Goal: Transaction & Acquisition: Purchase product/service

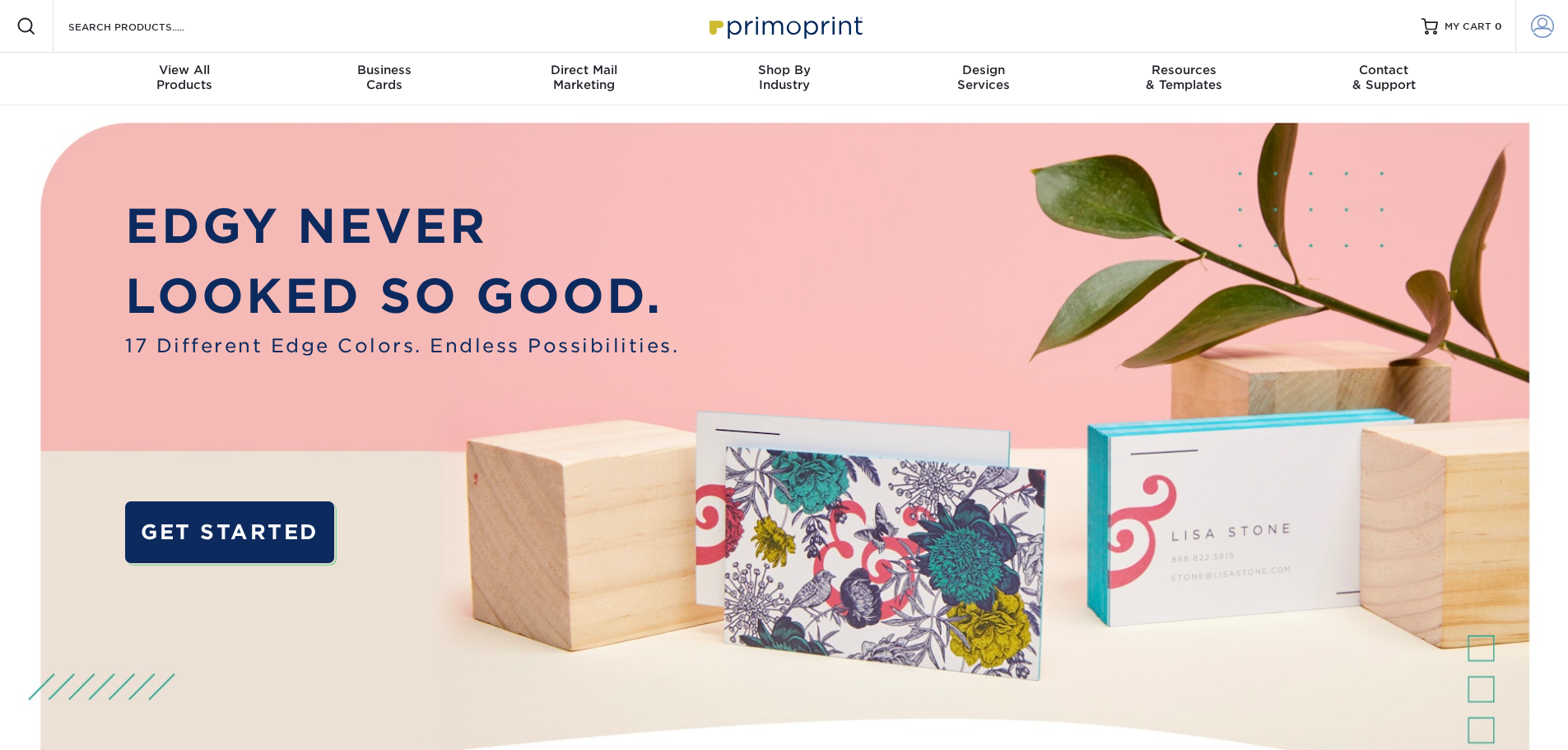
click at [1540, 23] on span at bounding box center [1543, 26] width 23 height 23
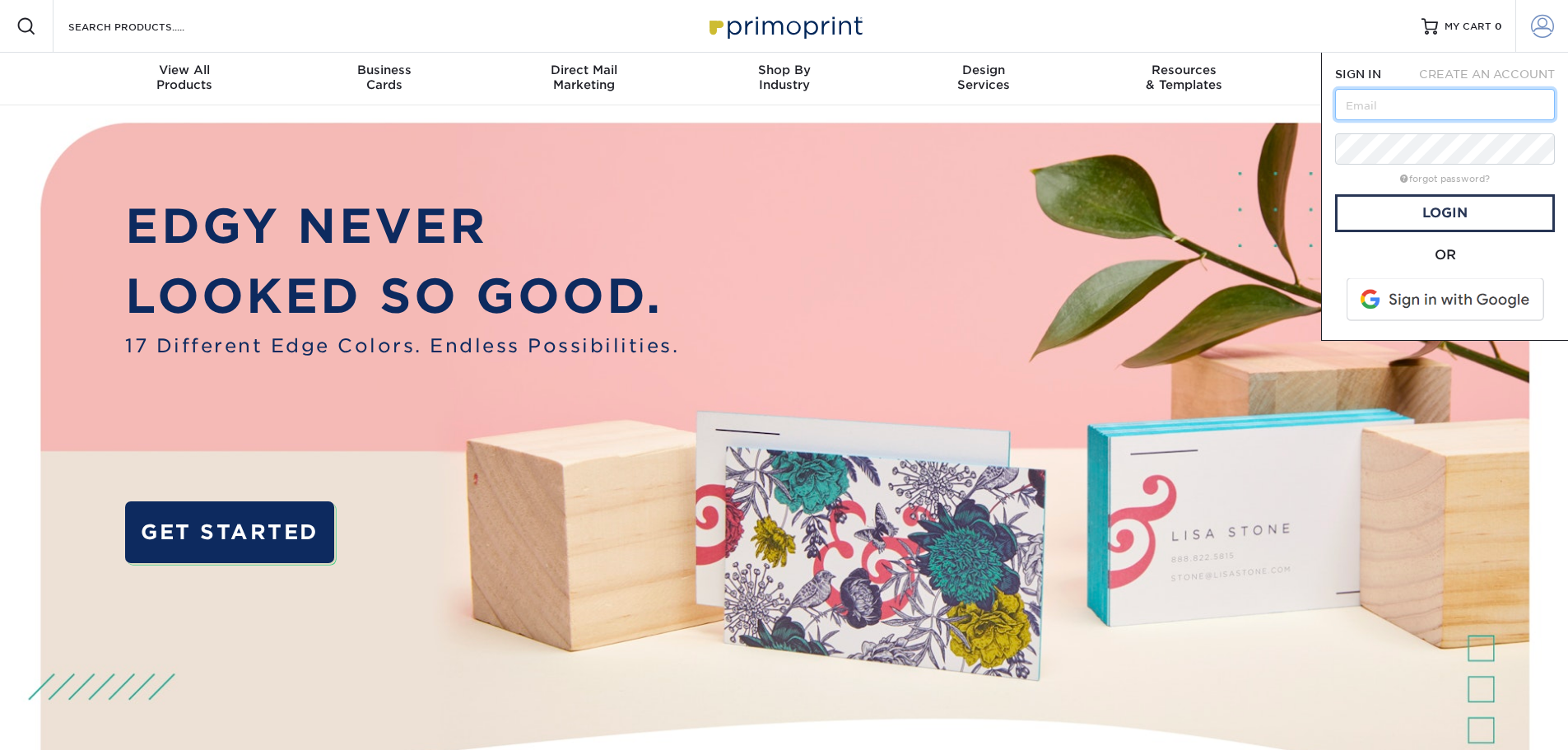
type input "[EMAIL_ADDRESS][DOMAIN_NAME]"
click at [1459, 216] on link "Login" at bounding box center [1444, 213] width 220 height 38
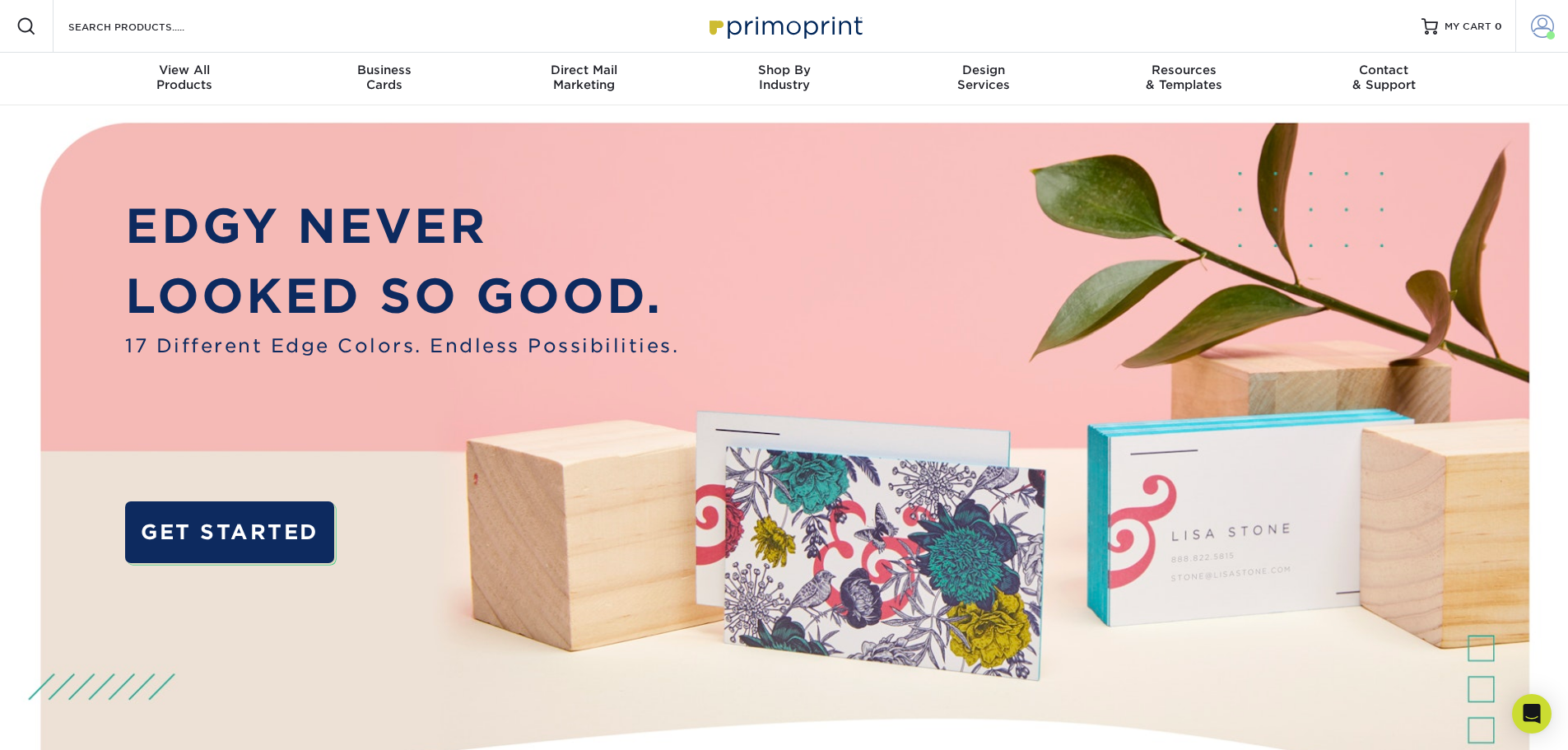
click at [1544, 32] on span at bounding box center [1543, 26] width 23 height 23
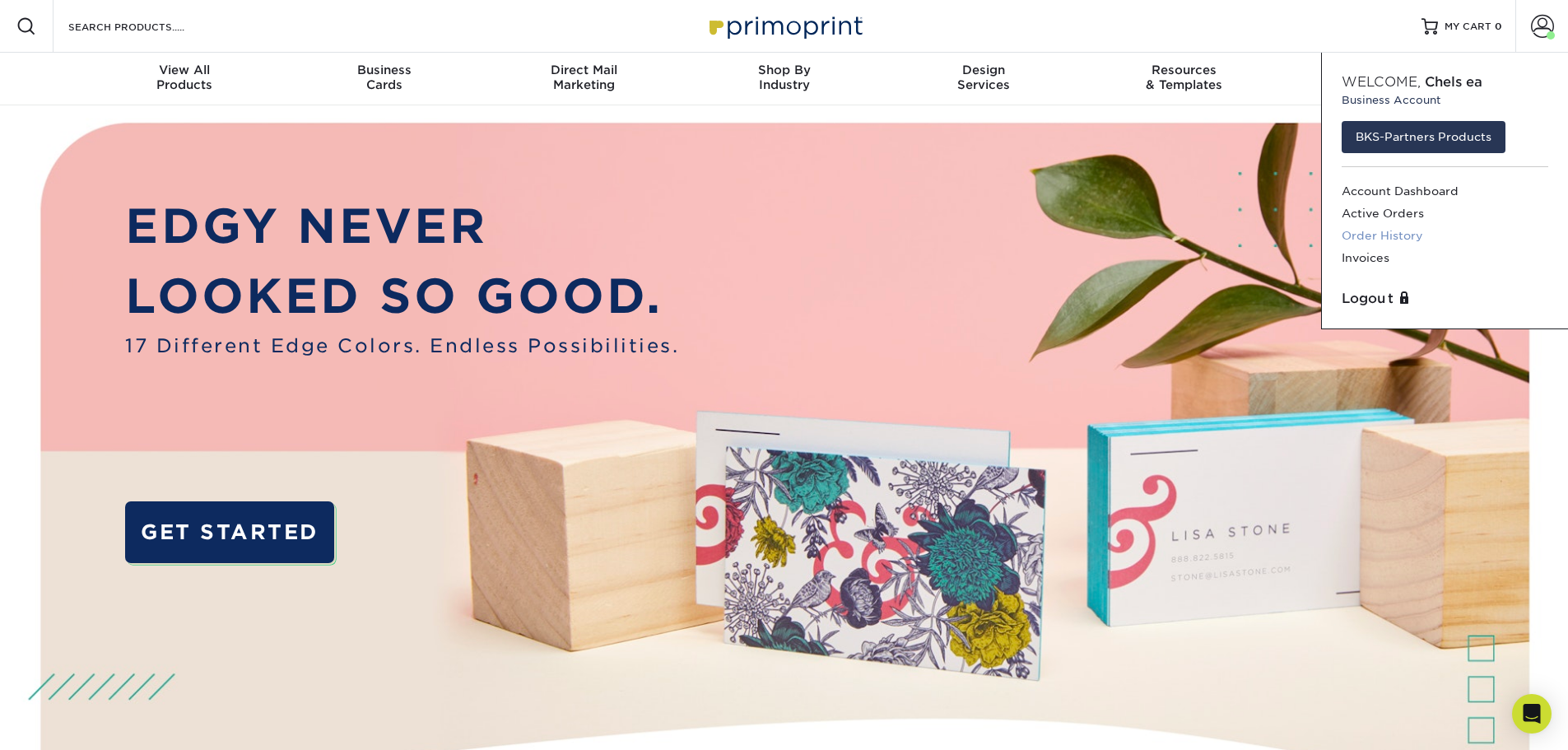
click at [1406, 229] on link "Order History" at bounding box center [1444, 236] width 207 height 23
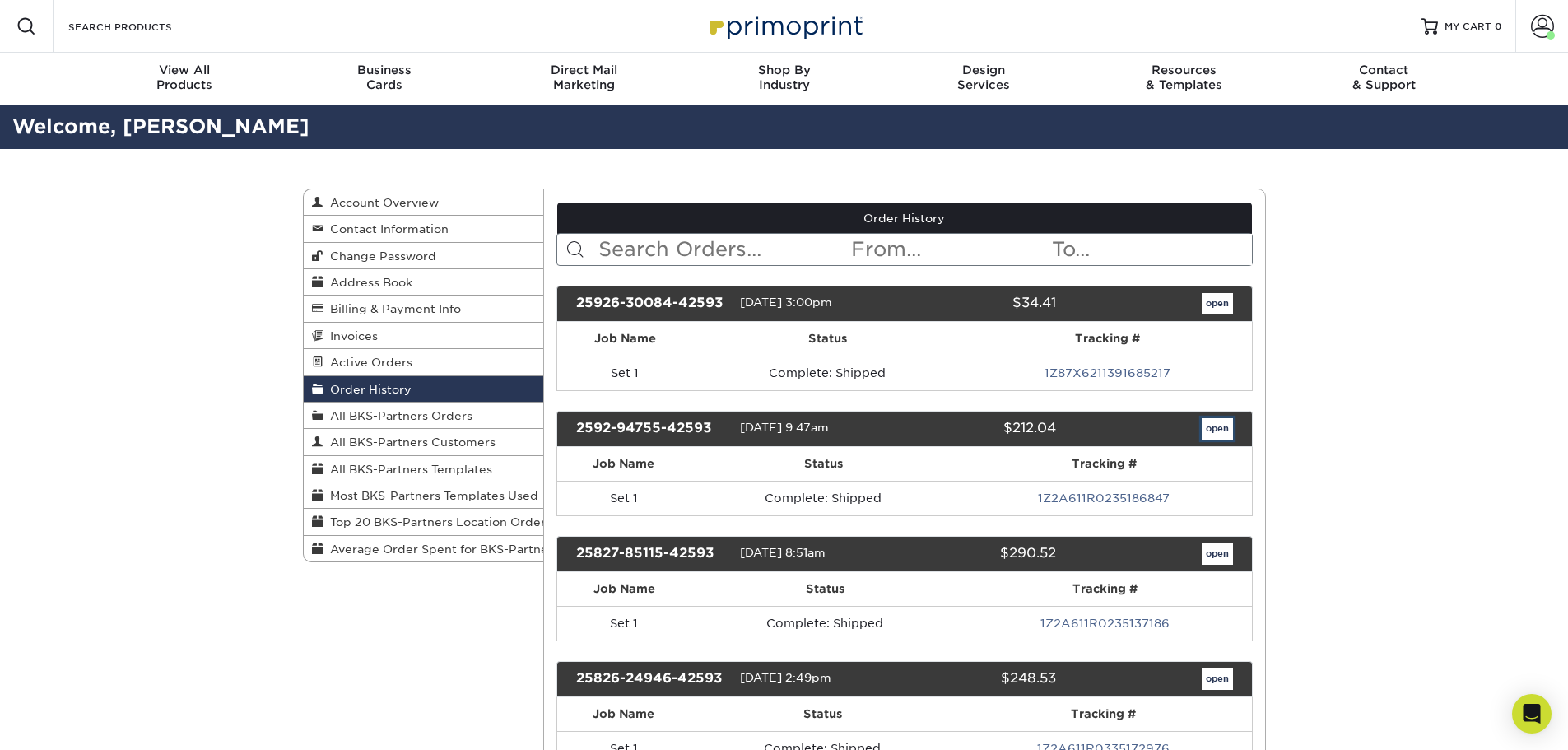
click at [1210, 428] on link "open" at bounding box center [1217, 428] width 31 height 22
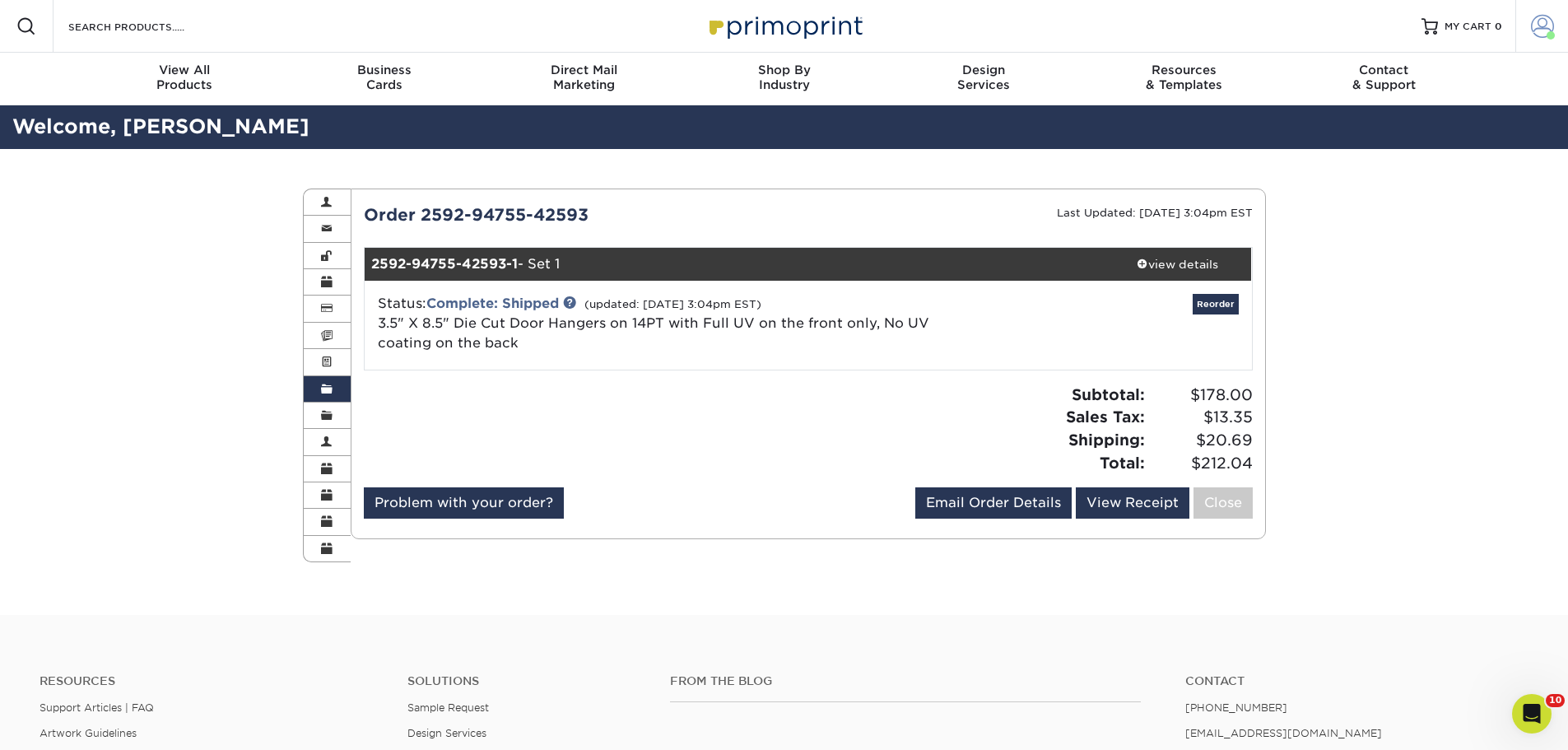
click at [1538, 34] on span at bounding box center [1543, 26] width 23 height 23
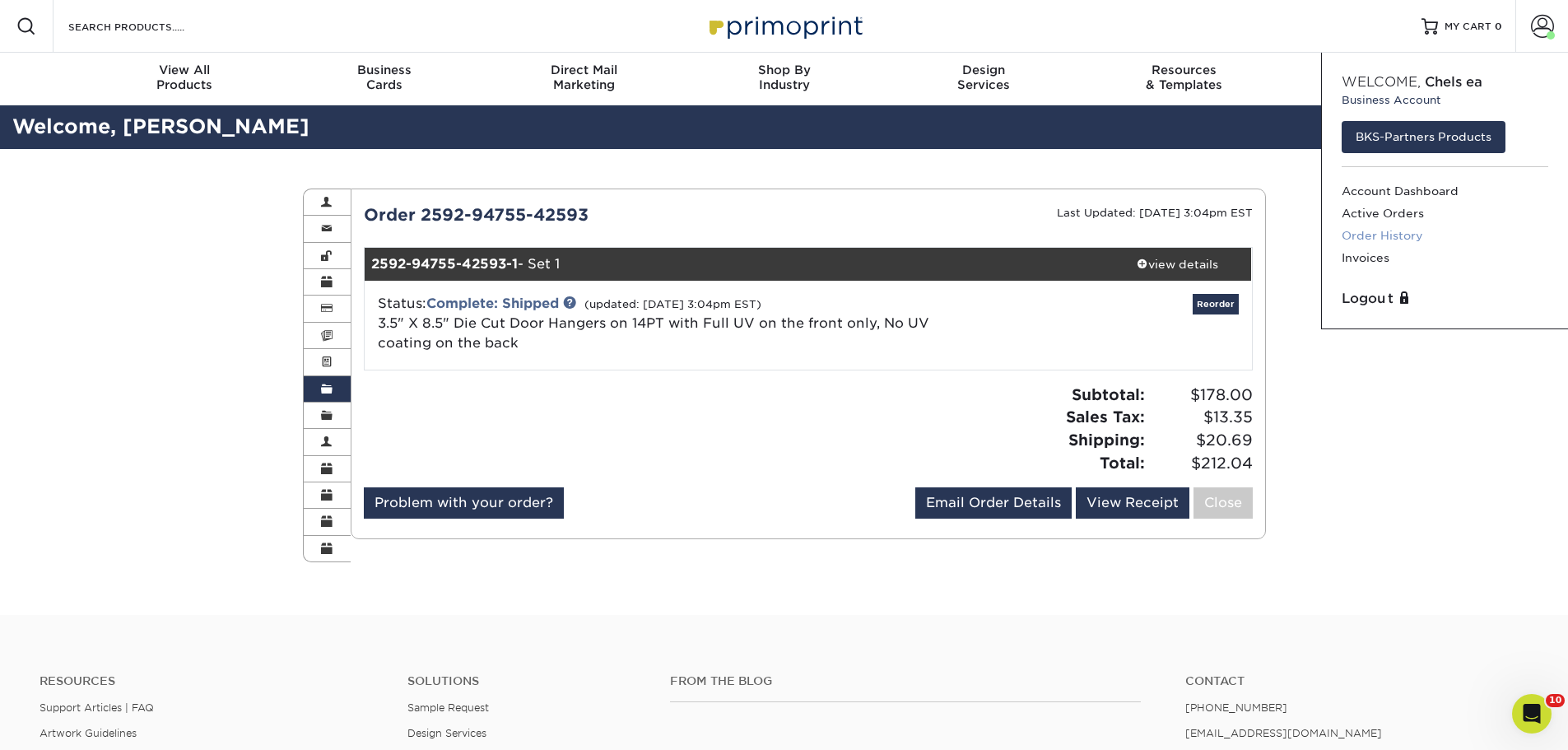
click at [1366, 230] on link "Order History" at bounding box center [1444, 236] width 207 height 23
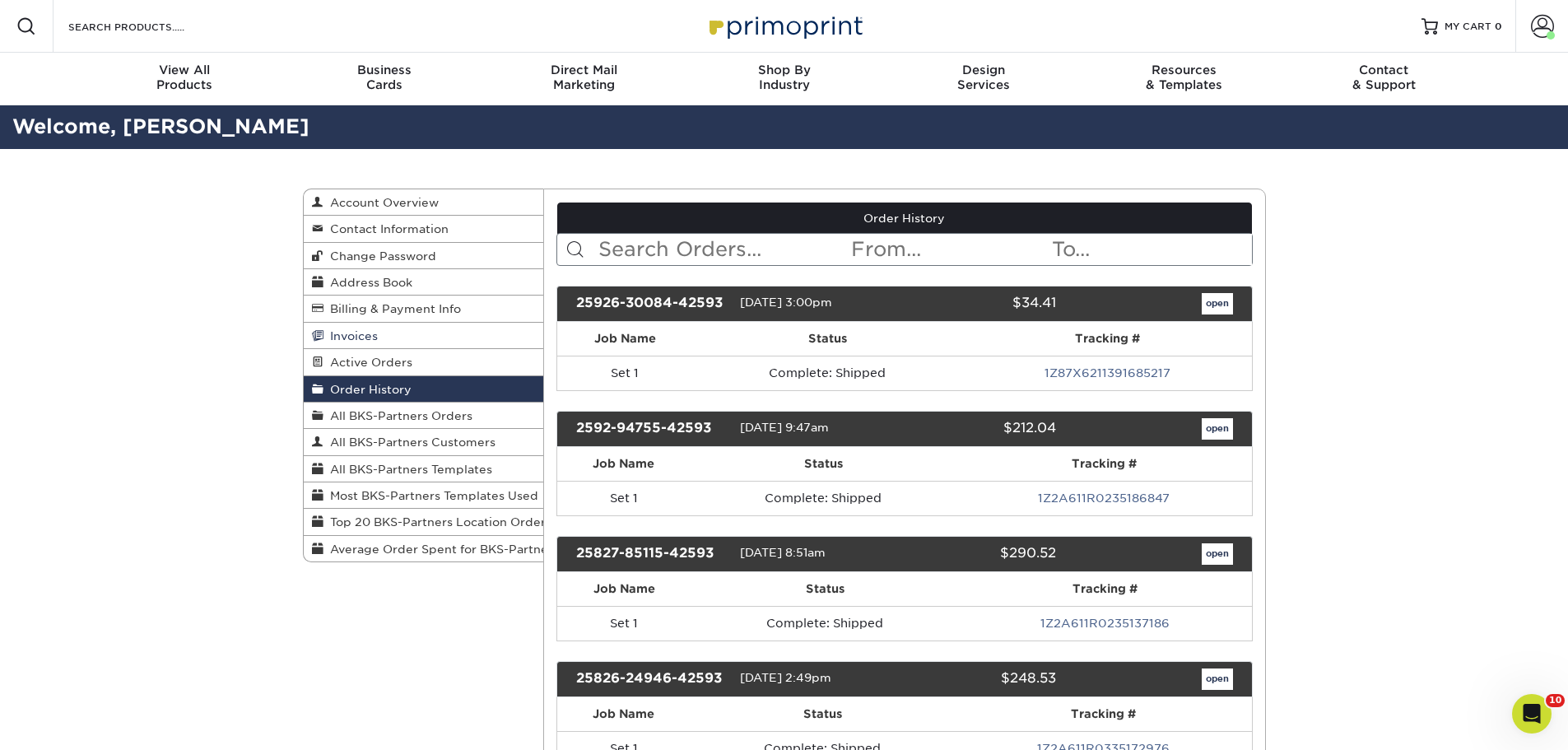
click at [354, 332] on span "Invoices" at bounding box center [351, 336] width 55 height 13
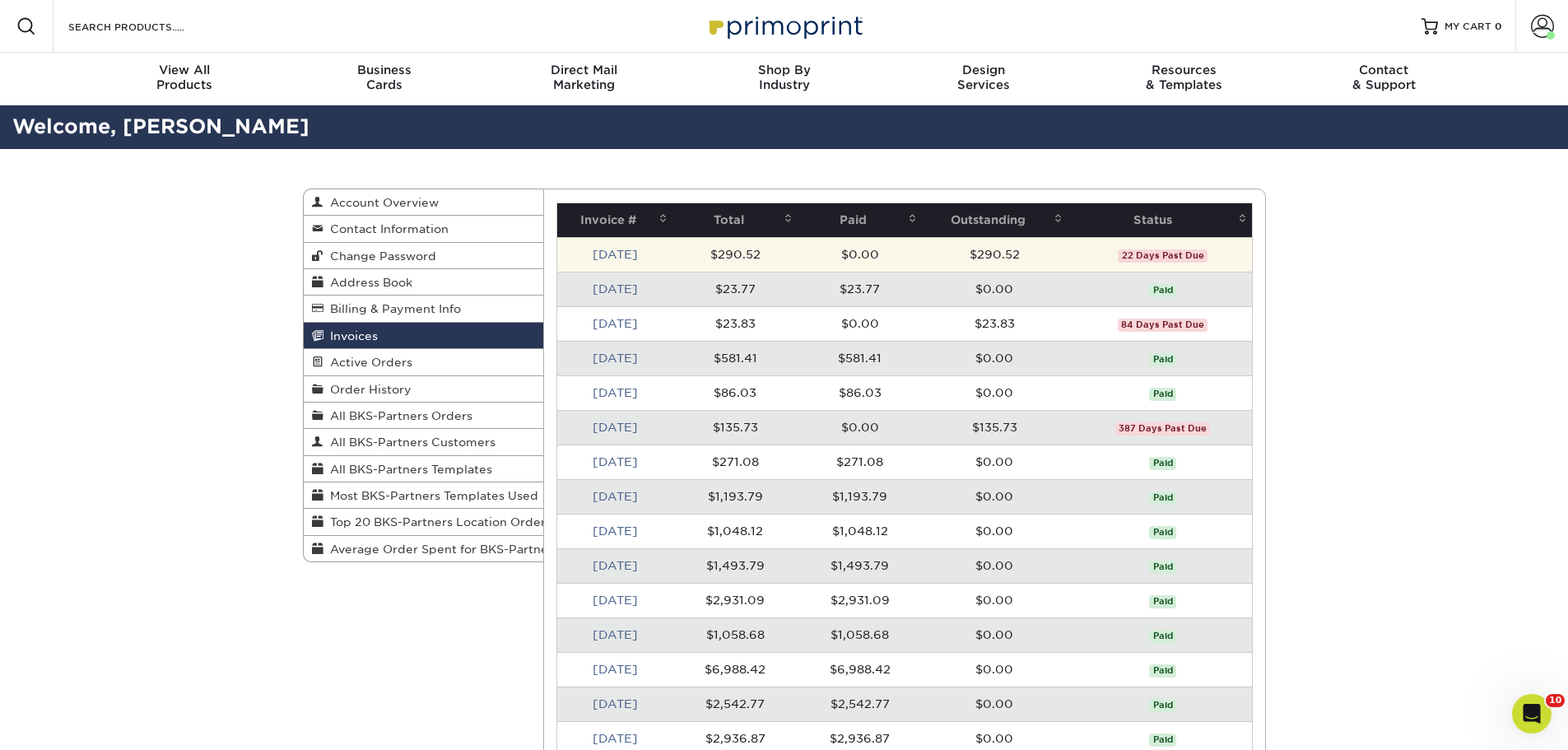
click at [1144, 249] on span "22 Days Past Due" at bounding box center [1162, 256] width 89 height 13
click at [616, 252] on link "[DATE]" at bounding box center [615, 255] width 45 height 13
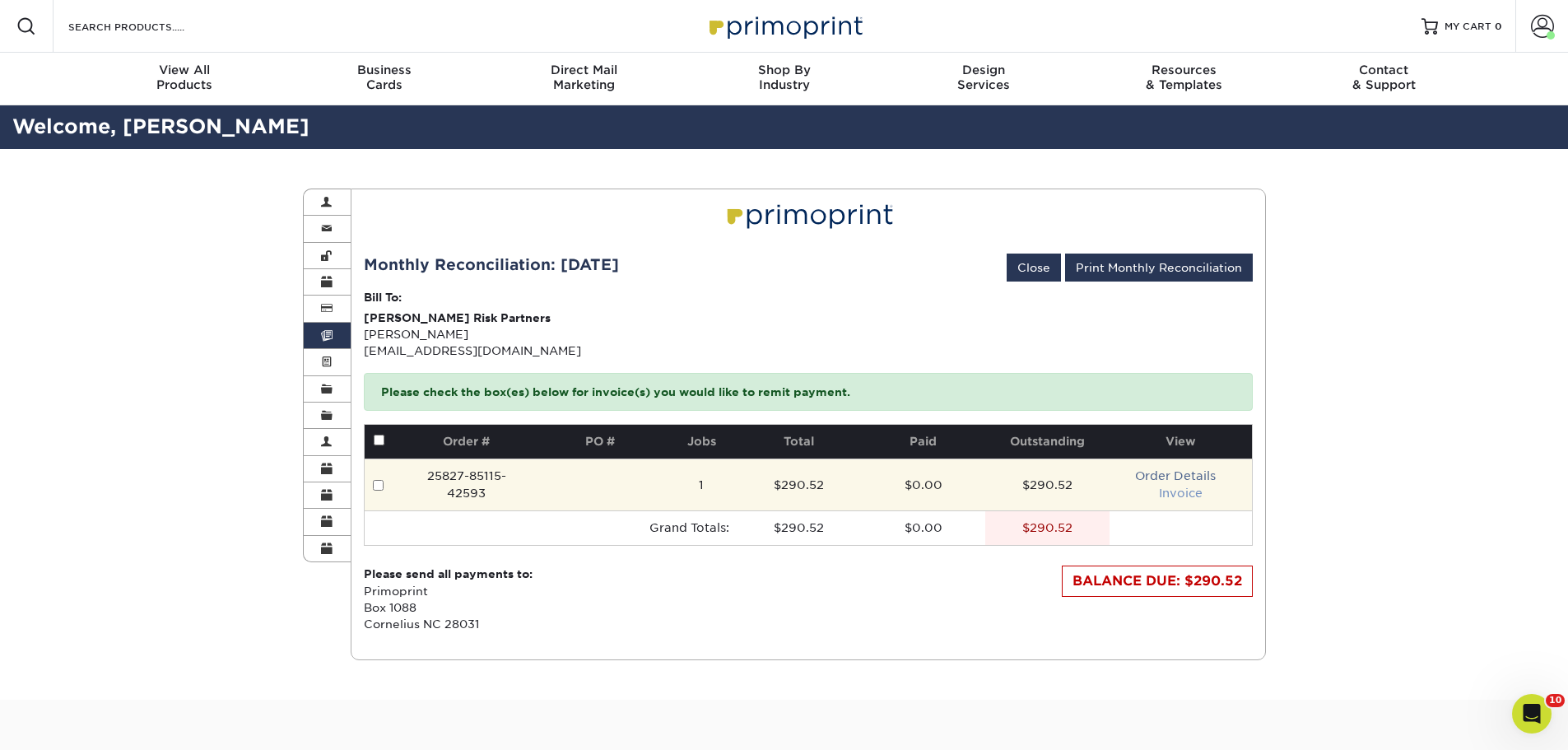
click at [1176, 495] on link "Invoice" at bounding box center [1180, 493] width 43 height 13
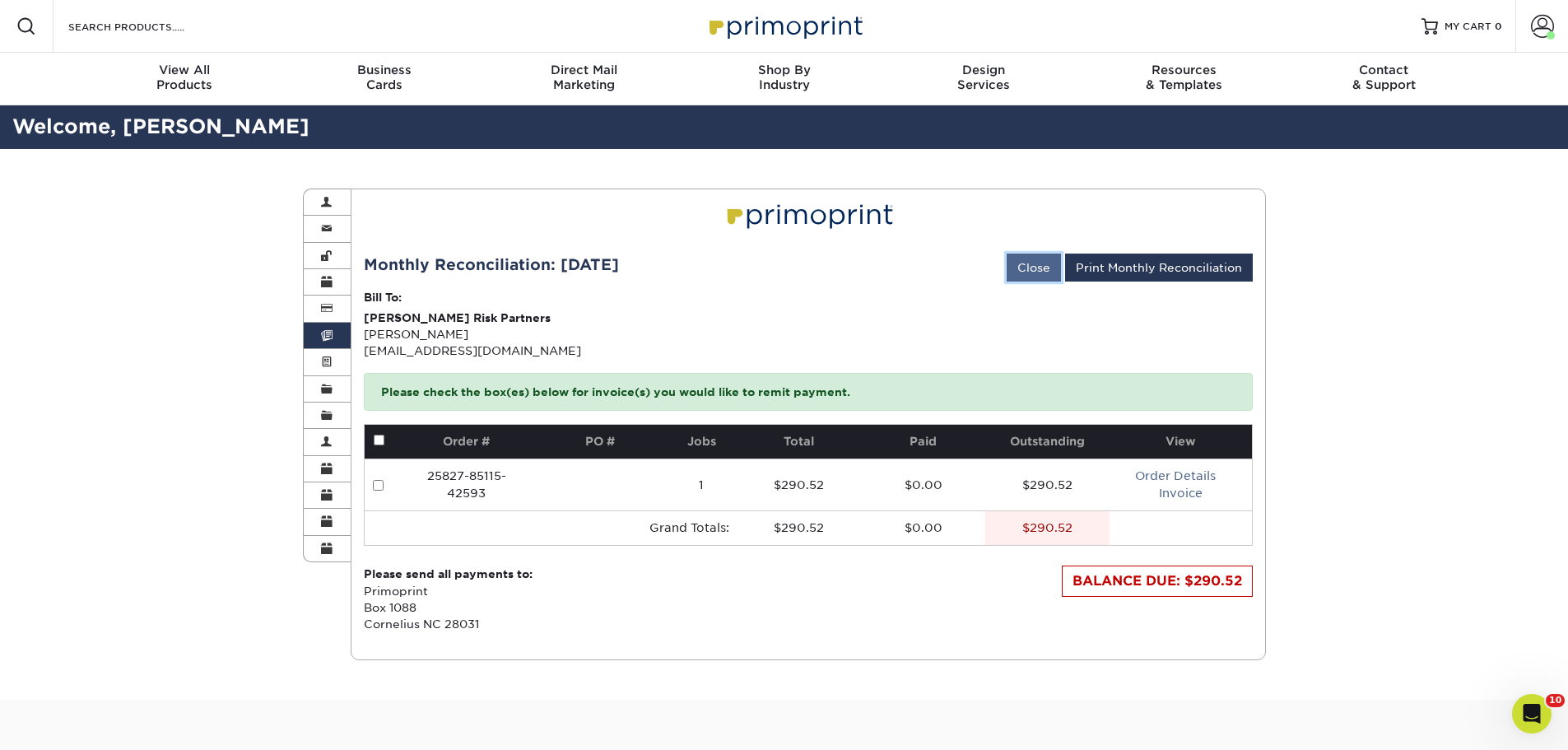
click at [1010, 265] on link "Close" at bounding box center [1034, 268] width 55 height 28
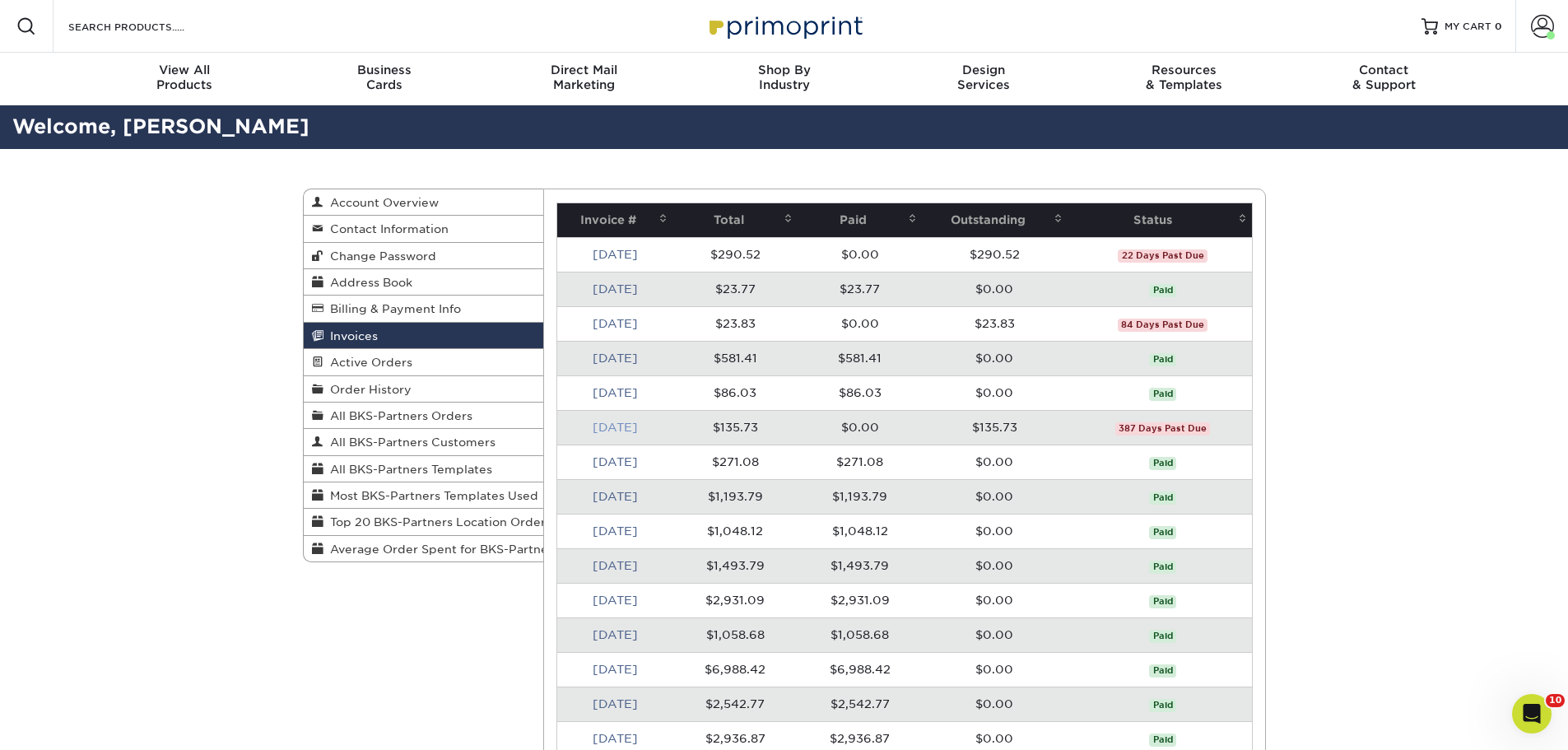
click at [638, 428] on link "Aug 2024" at bounding box center [615, 427] width 45 height 13
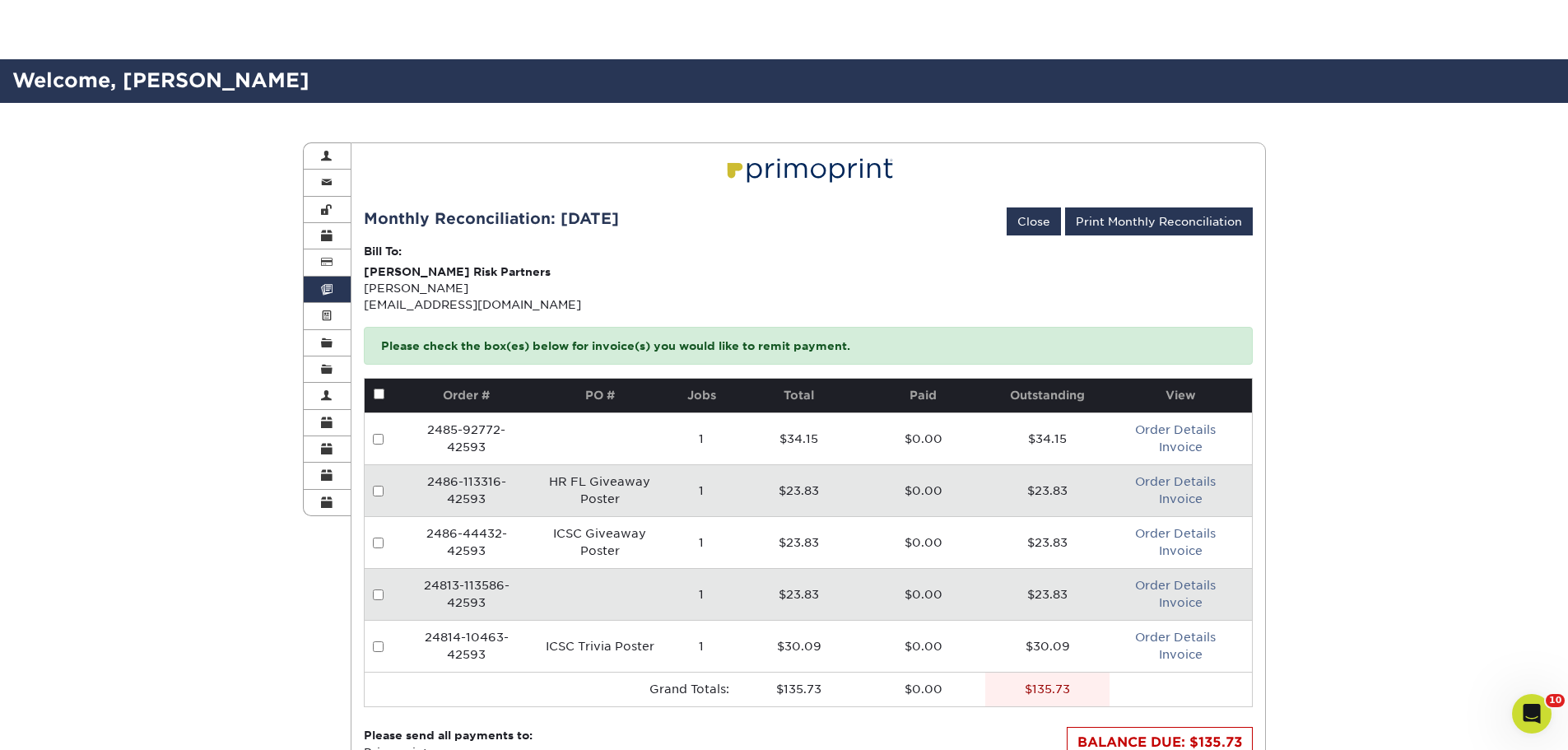
scroll to position [164, 0]
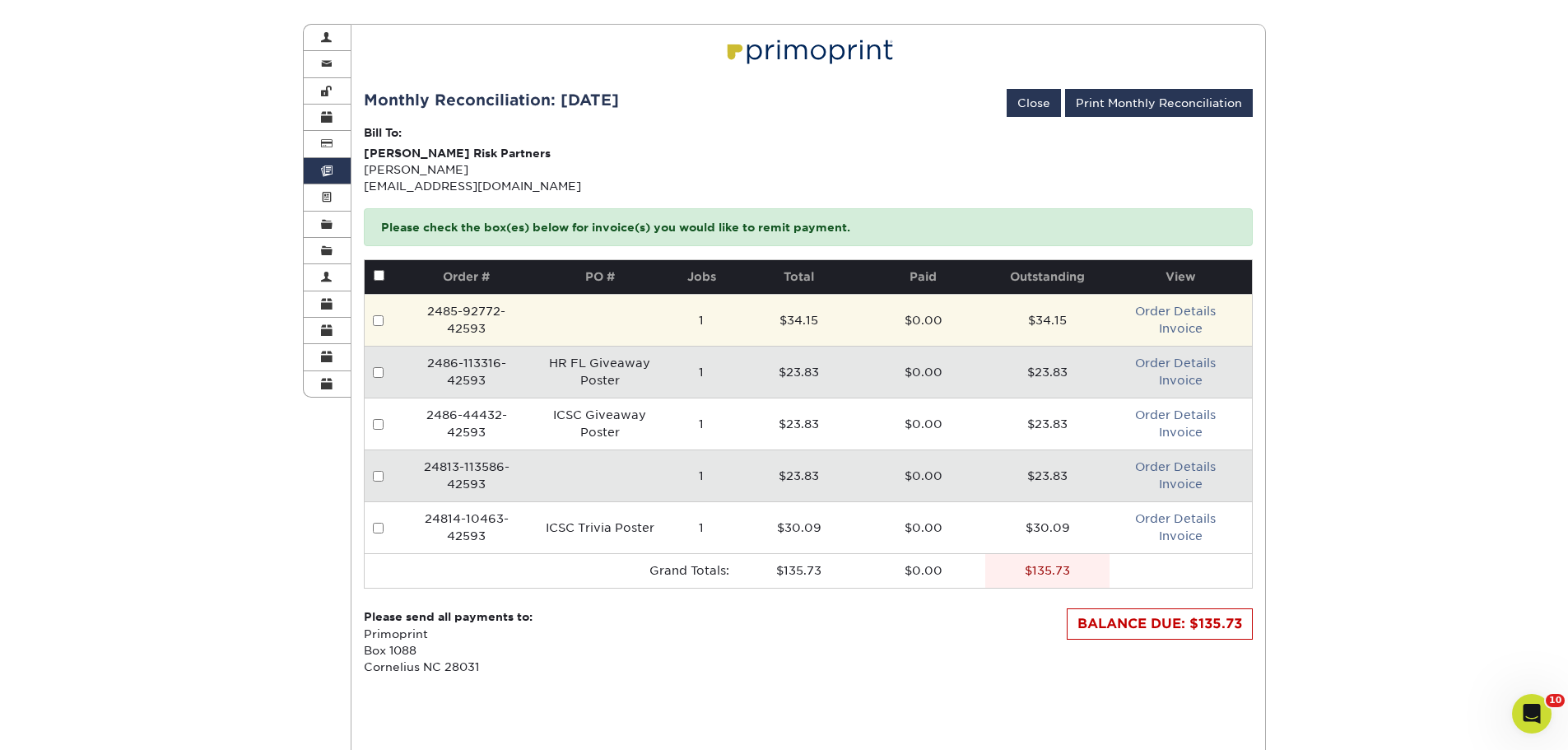
click at [375, 320] on input "checkbox" at bounding box center [377, 320] width 10 height 10
checkbox input "true"
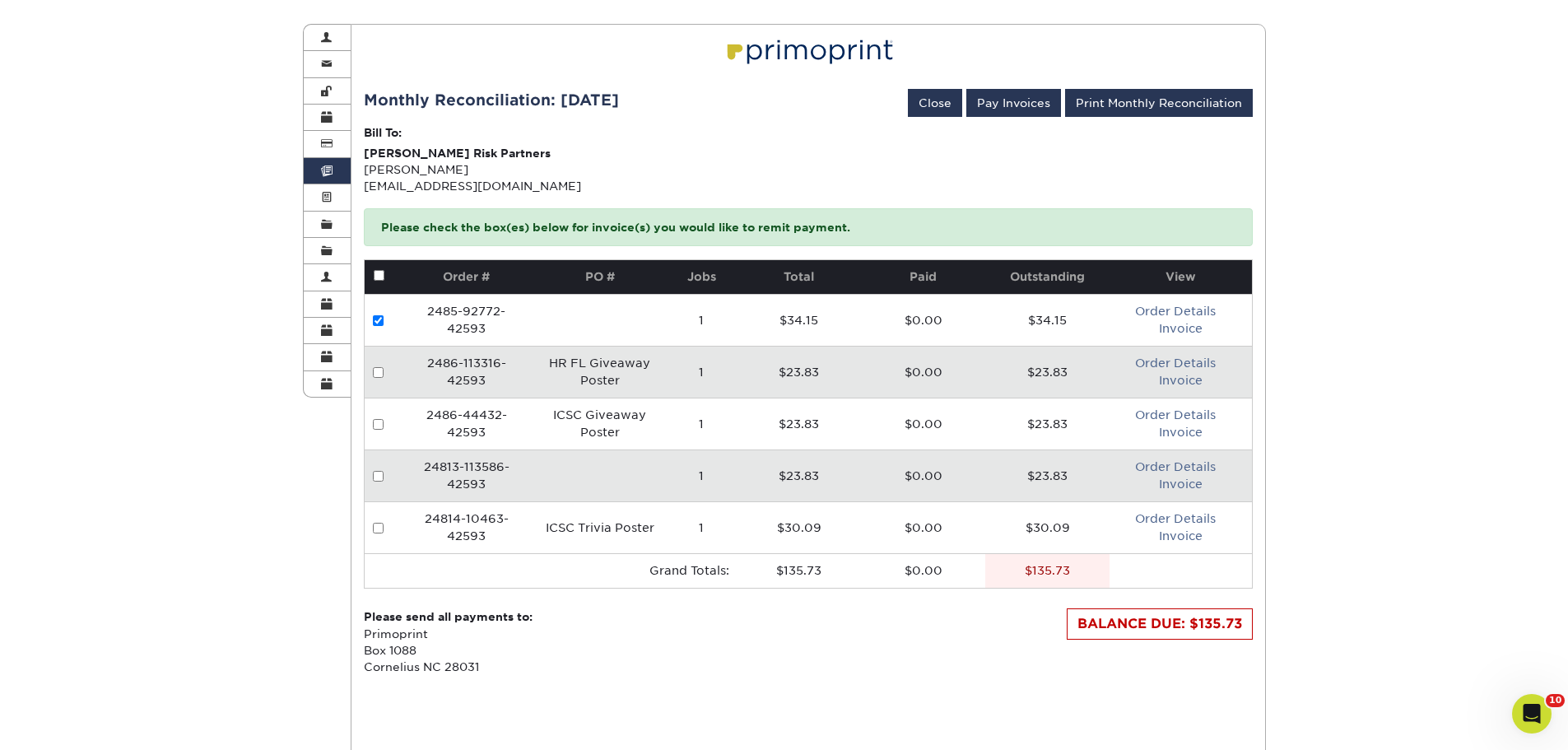
click at [376, 373] on input "checkbox" at bounding box center [377, 372] width 10 height 10
checkbox input "true"
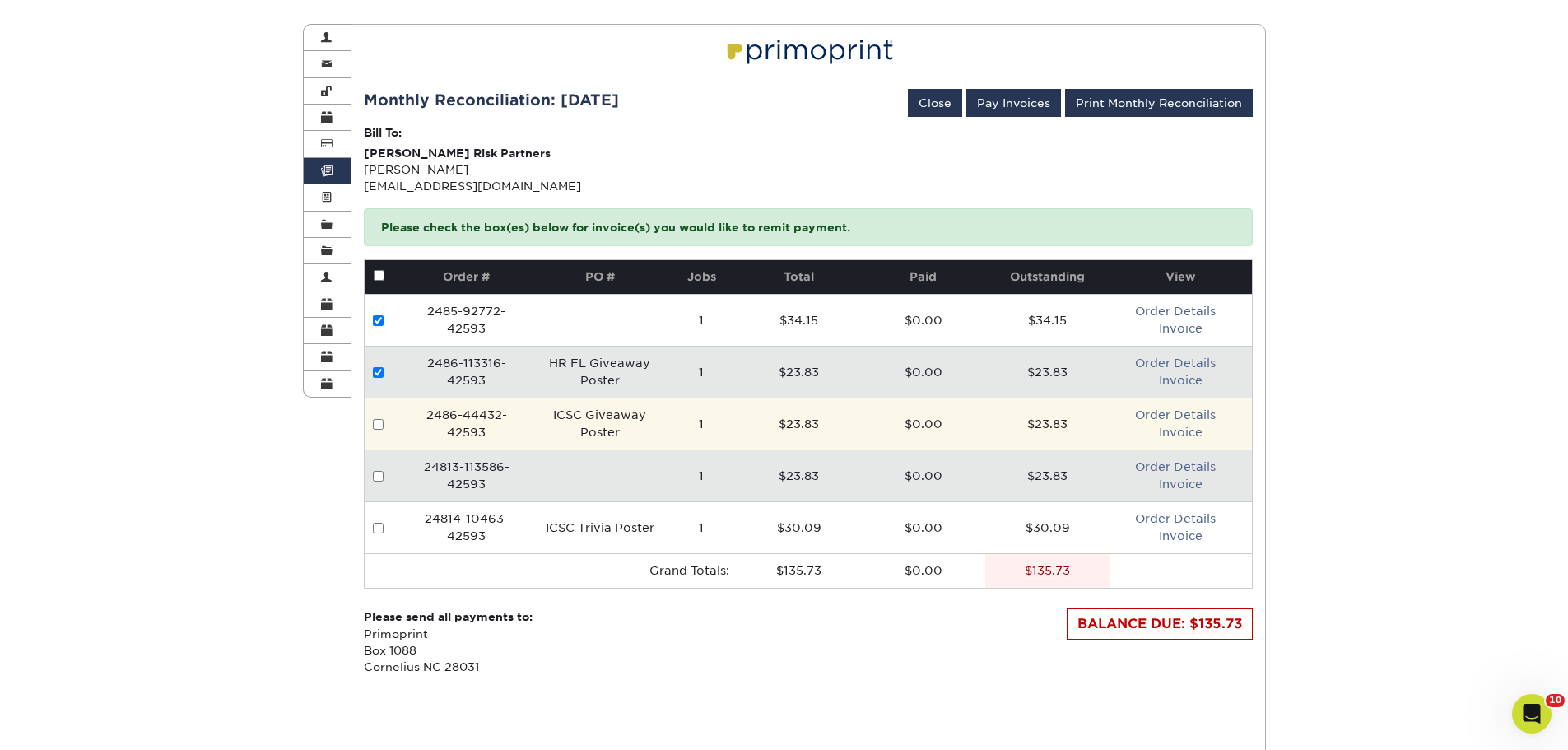
click at [379, 424] on input "checkbox" at bounding box center [377, 424] width 10 height 10
checkbox input "true"
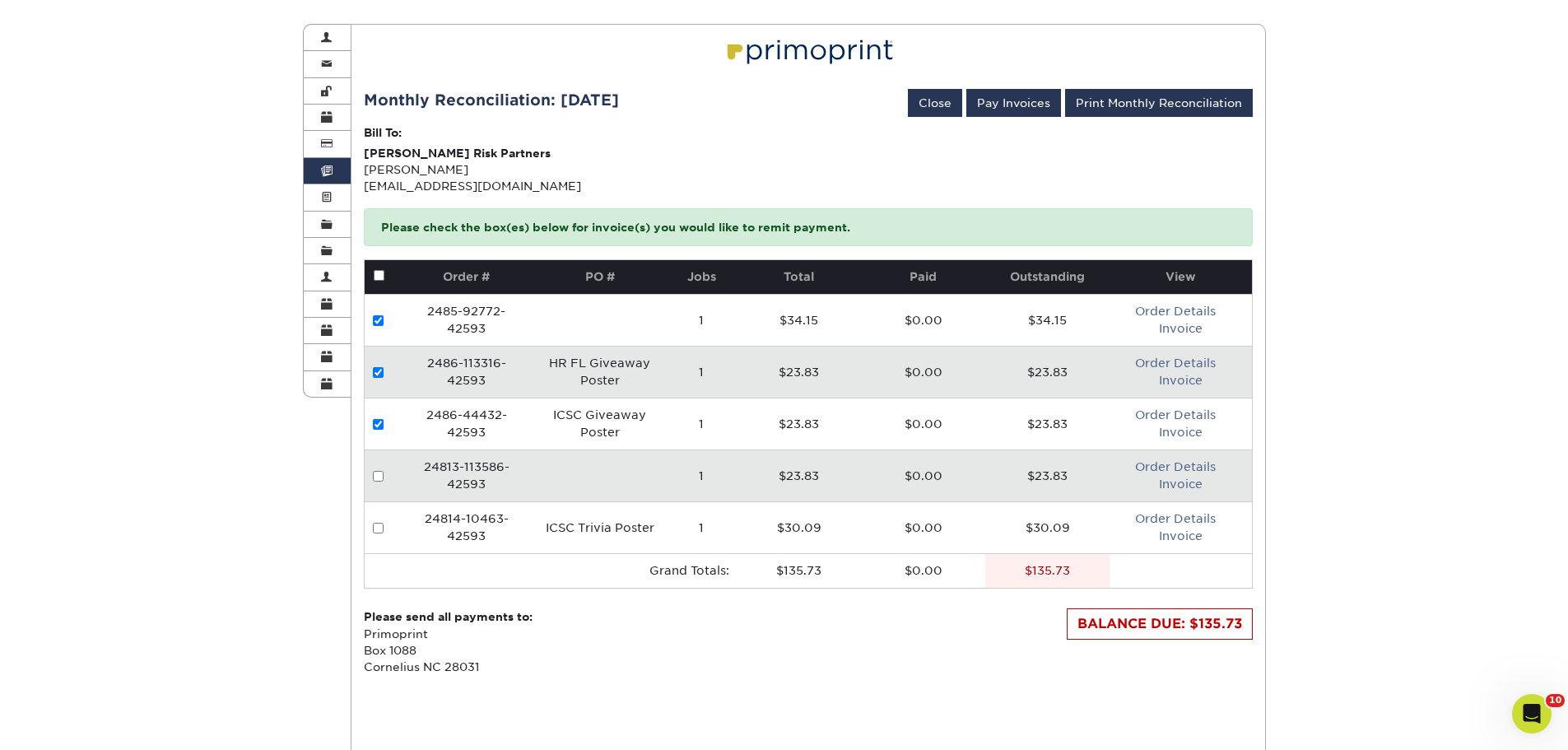
click at [375, 474] on input "checkbox" at bounding box center [377, 475] width 10 height 10
checkbox input "true"
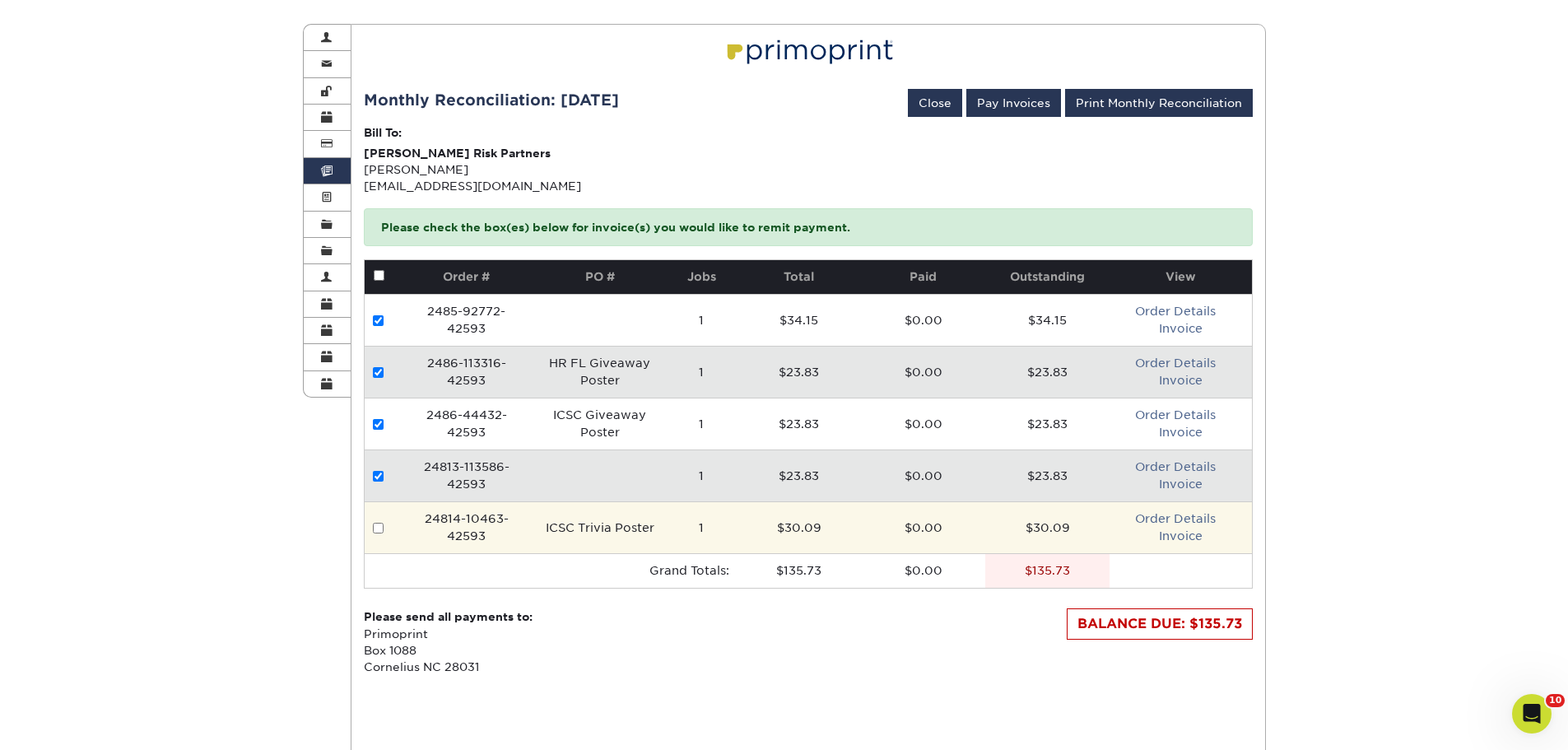
click at [374, 529] on input "checkbox" at bounding box center [377, 527] width 10 height 10
checkbox input "true"
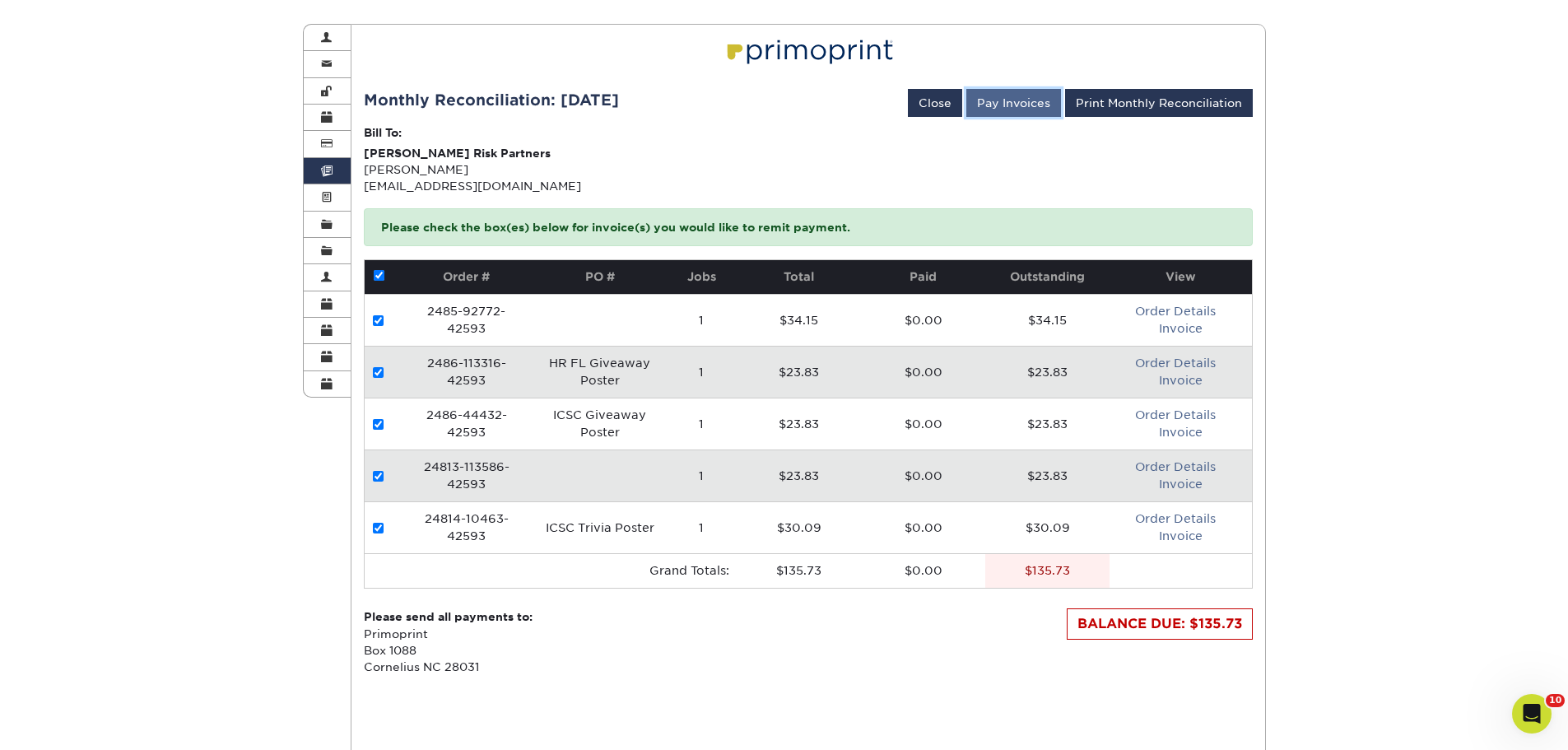
click at [1013, 106] on button "Pay Invoices" at bounding box center [1013, 103] width 94 height 28
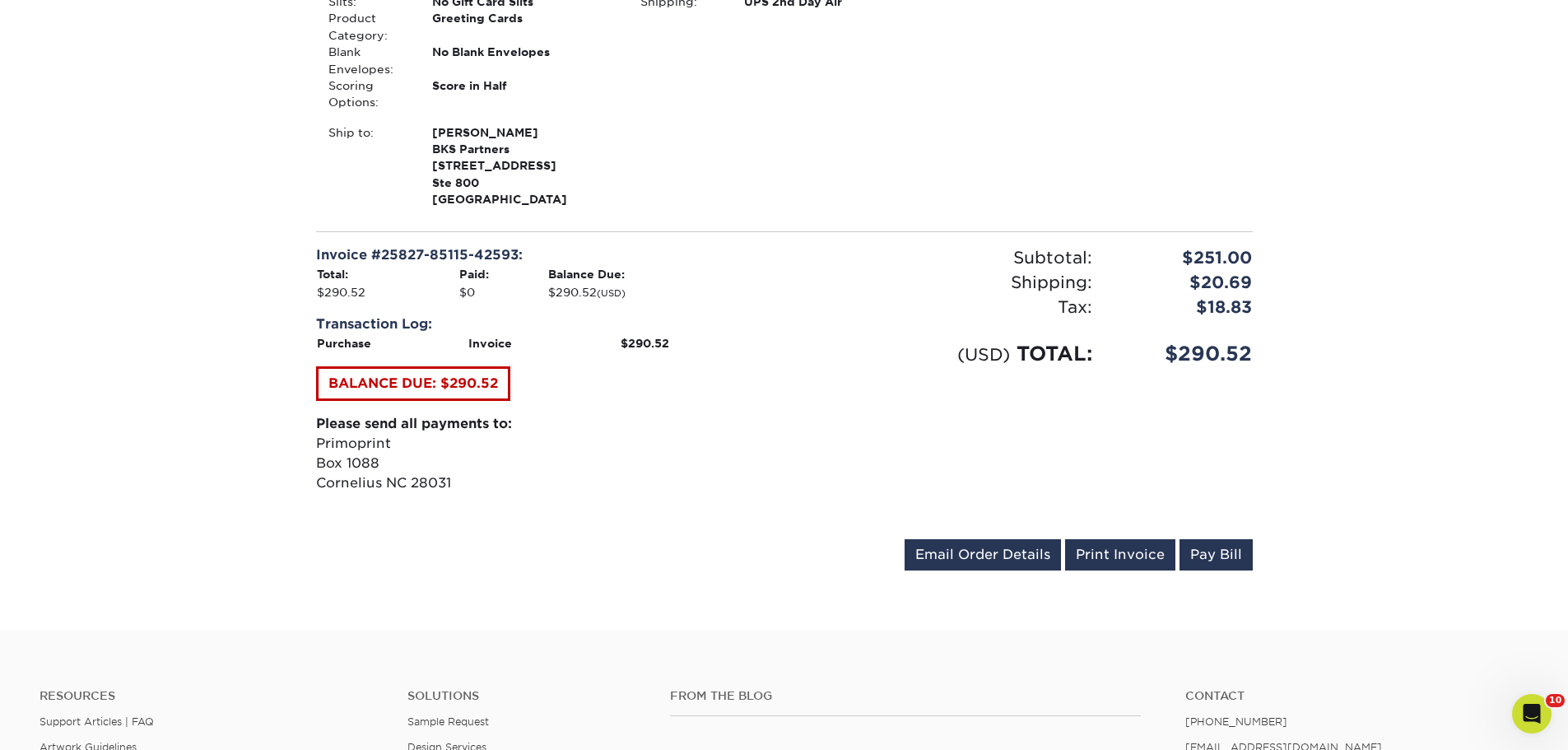
scroll to position [411, 0]
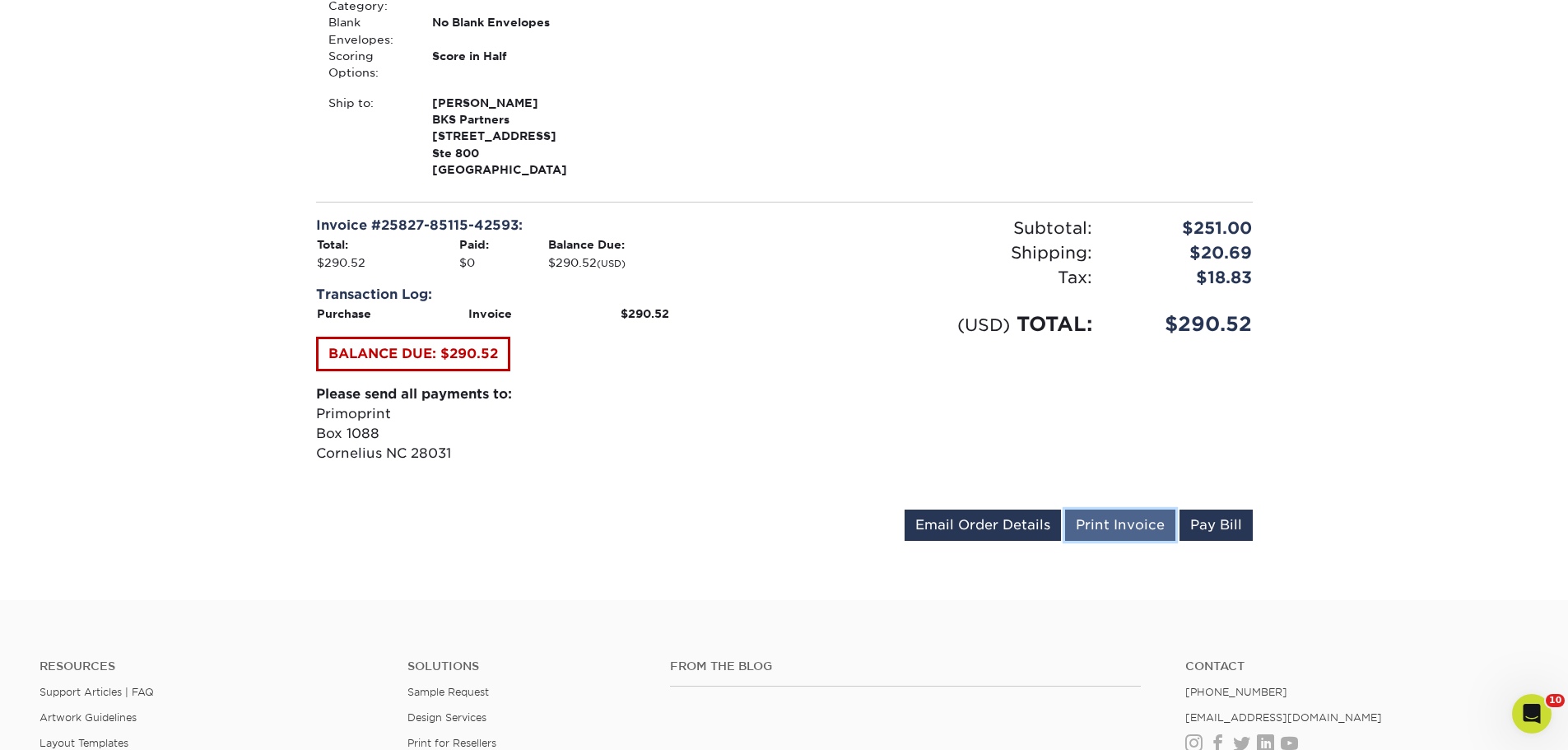
click at [1138, 522] on link "Print Invoice" at bounding box center [1120, 525] width 110 height 31
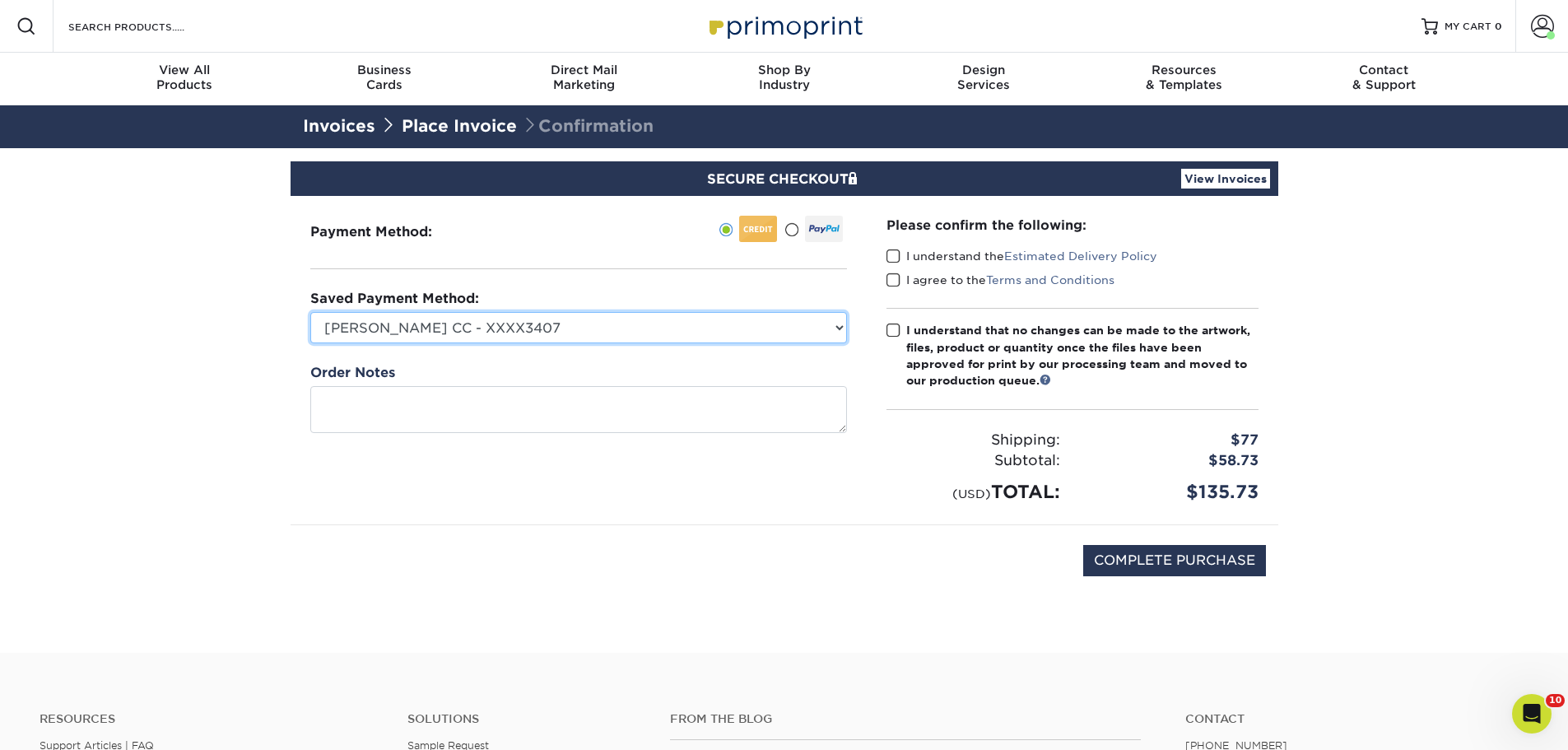
click at [512, 316] on select "Rachel Carr CC - XXXX3407 Rachel DeAngelo CC - BKS & BRP Purchases - XXXX1914 T…" at bounding box center [578, 327] width 537 height 31
click at [253, 283] on section "SECURE CHECKOUT View Invoices Payment Method: Saved Payment Method: New Credit …" at bounding box center [784, 400] width 1568 height 505
click at [419, 331] on select "Rachel Carr CC - XXXX3407 Rachel DeAngelo CC - BKS & BRP Purchases - XXXX1914 T…" at bounding box center [578, 327] width 537 height 31
select select
click at [310, 312] on select "[PERSON_NAME] CC - XXXX3407 [PERSON_NAME] CC - BKS & BRP Purchases - XXXX1914 […" at bounding box center [578, 327] width 537 height 31
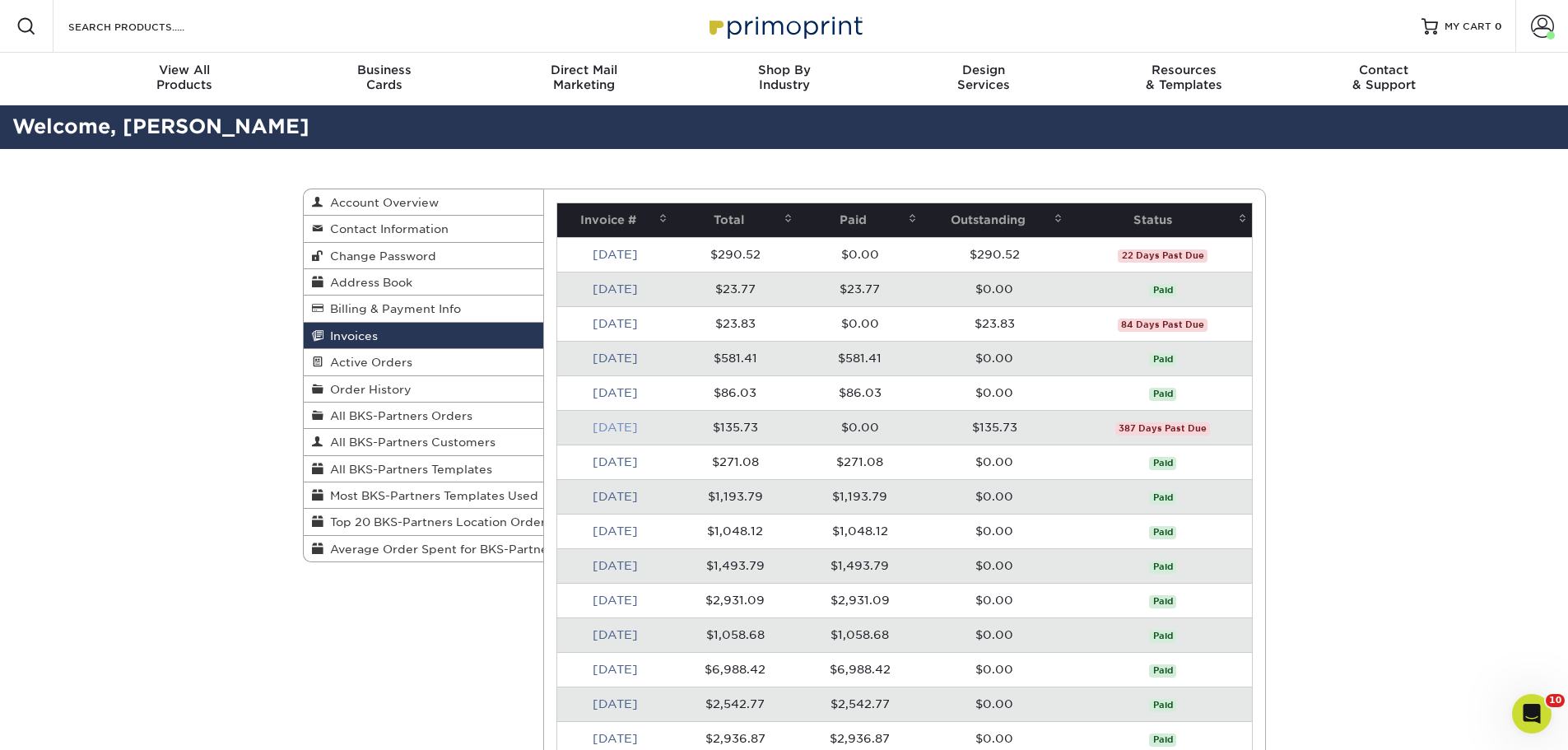
click at [606, 425] on link "[DATE]" at bounding box center [615, 427] width 45 height 13
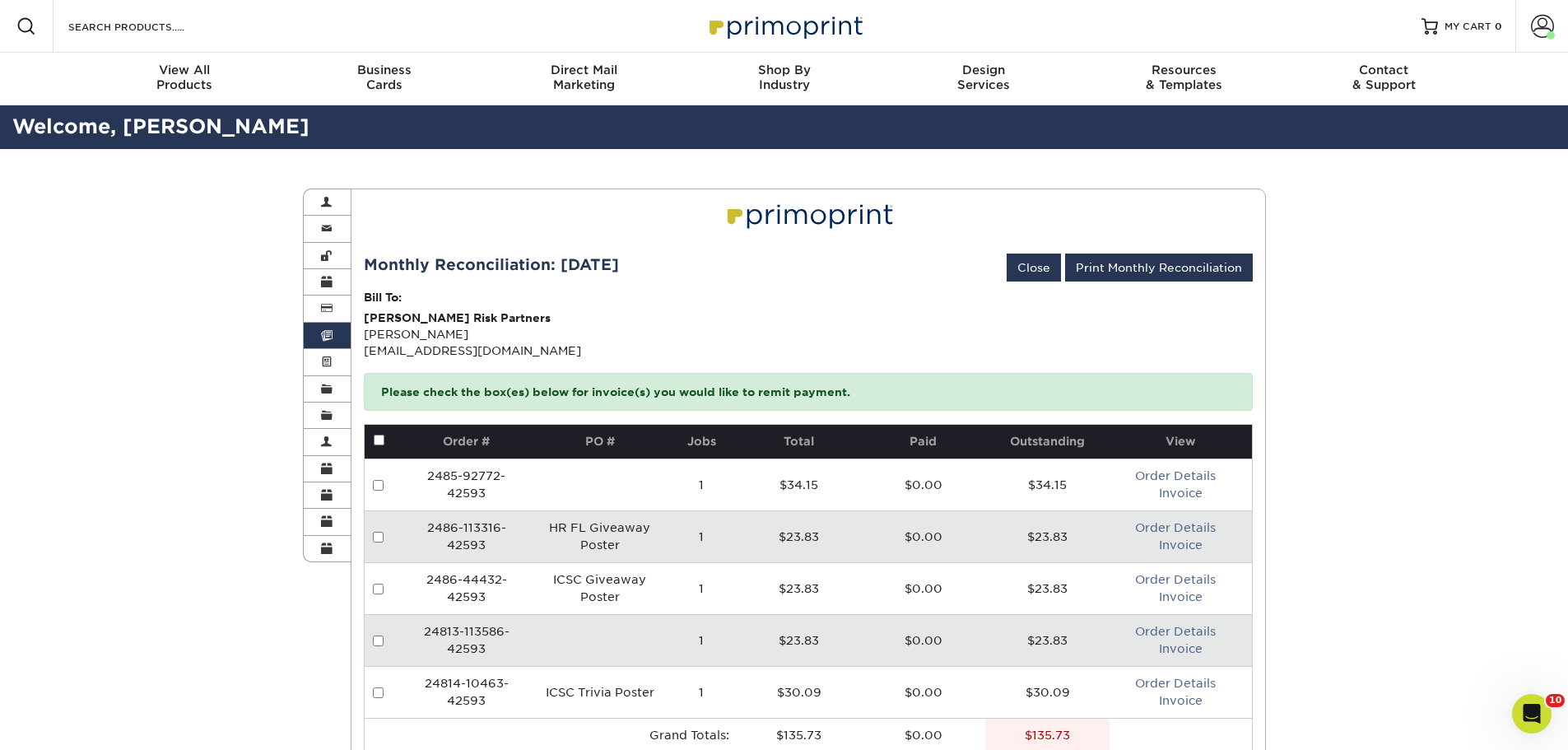
scroll to position [82, 0]
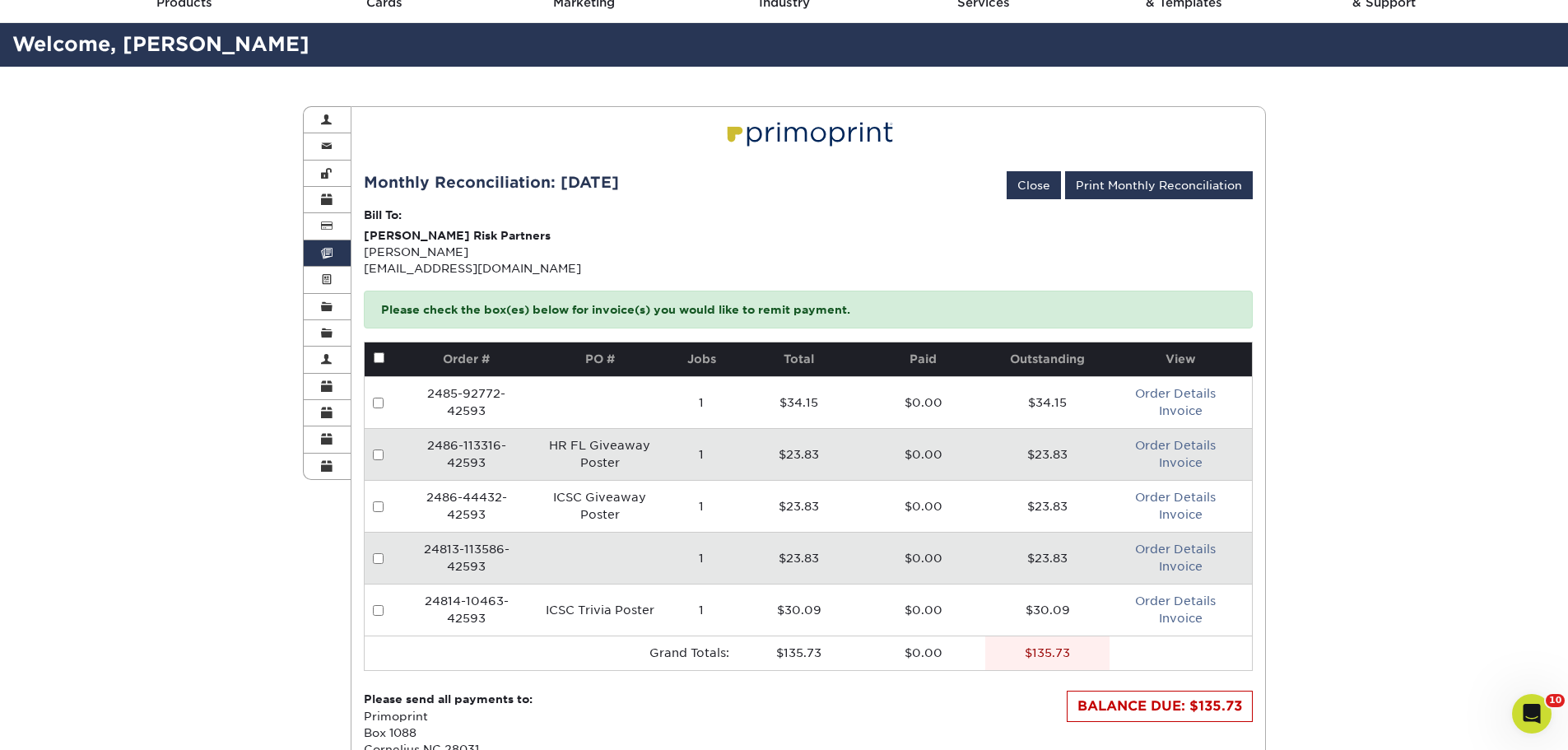
click at [379, 358] on input "checkbox" at bounding box center [378, 357] width 10 height 10
checkbox input "true"
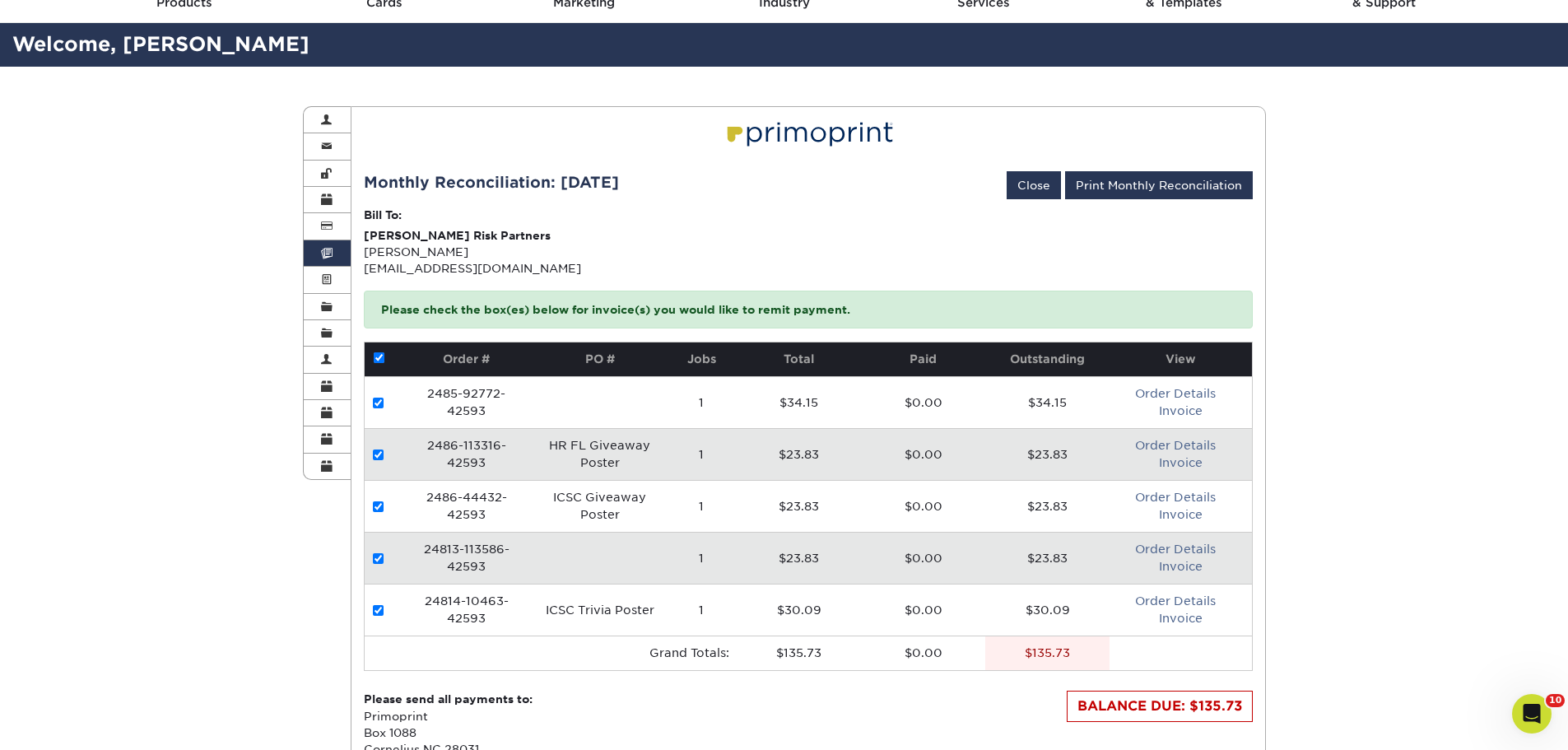
checkbox input "true"
click at [1025, 183] on button "Pay Invoices" at bounding box center [1013, 185] width 94 height 28
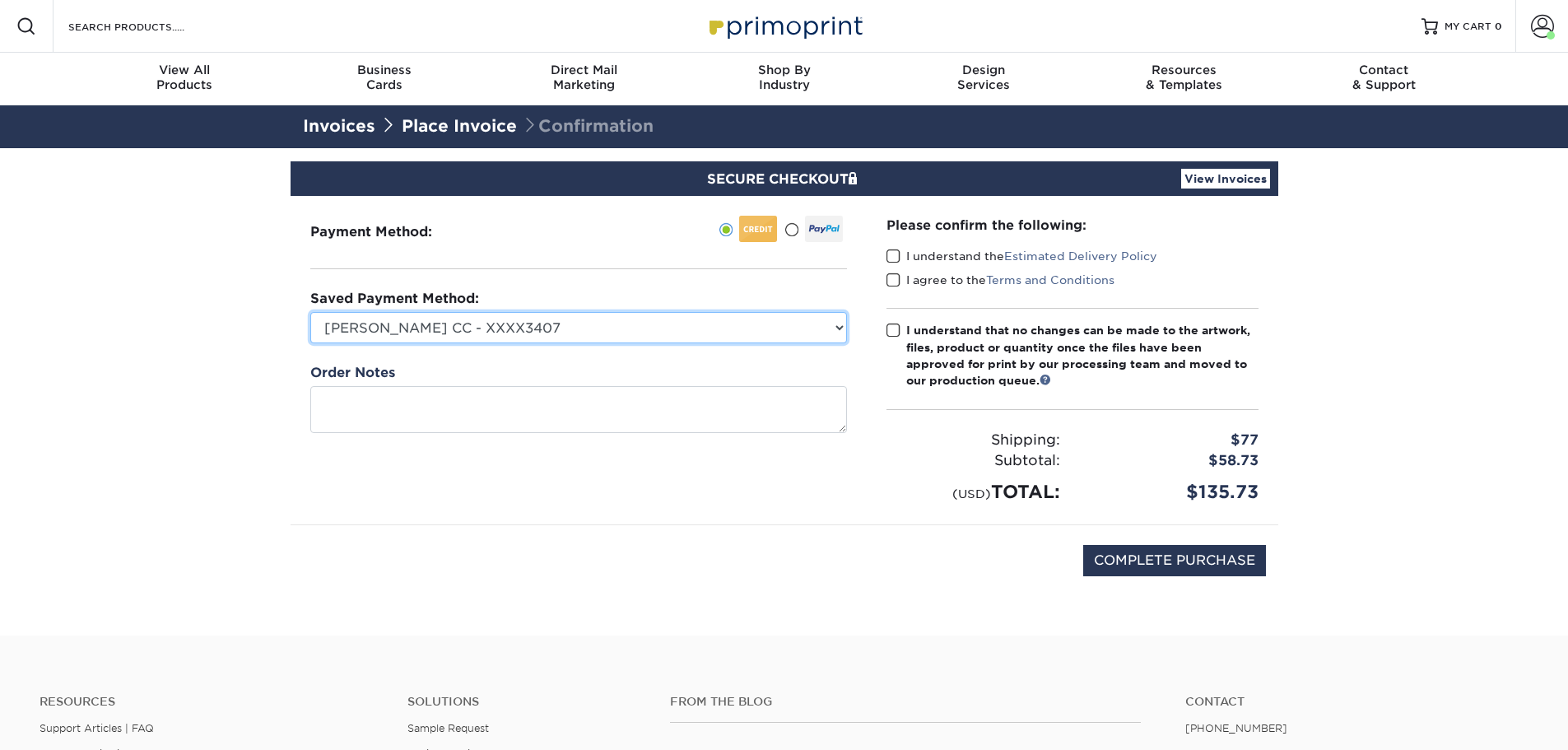
click at [494, 313] on select "[PERSON_NAME] CC - XXXX3407 [PERSON_NAME] CC - BKS & BRP Purchases - XXXX1914 […" at bounding box center [578, 327] width 537 height 31
select select
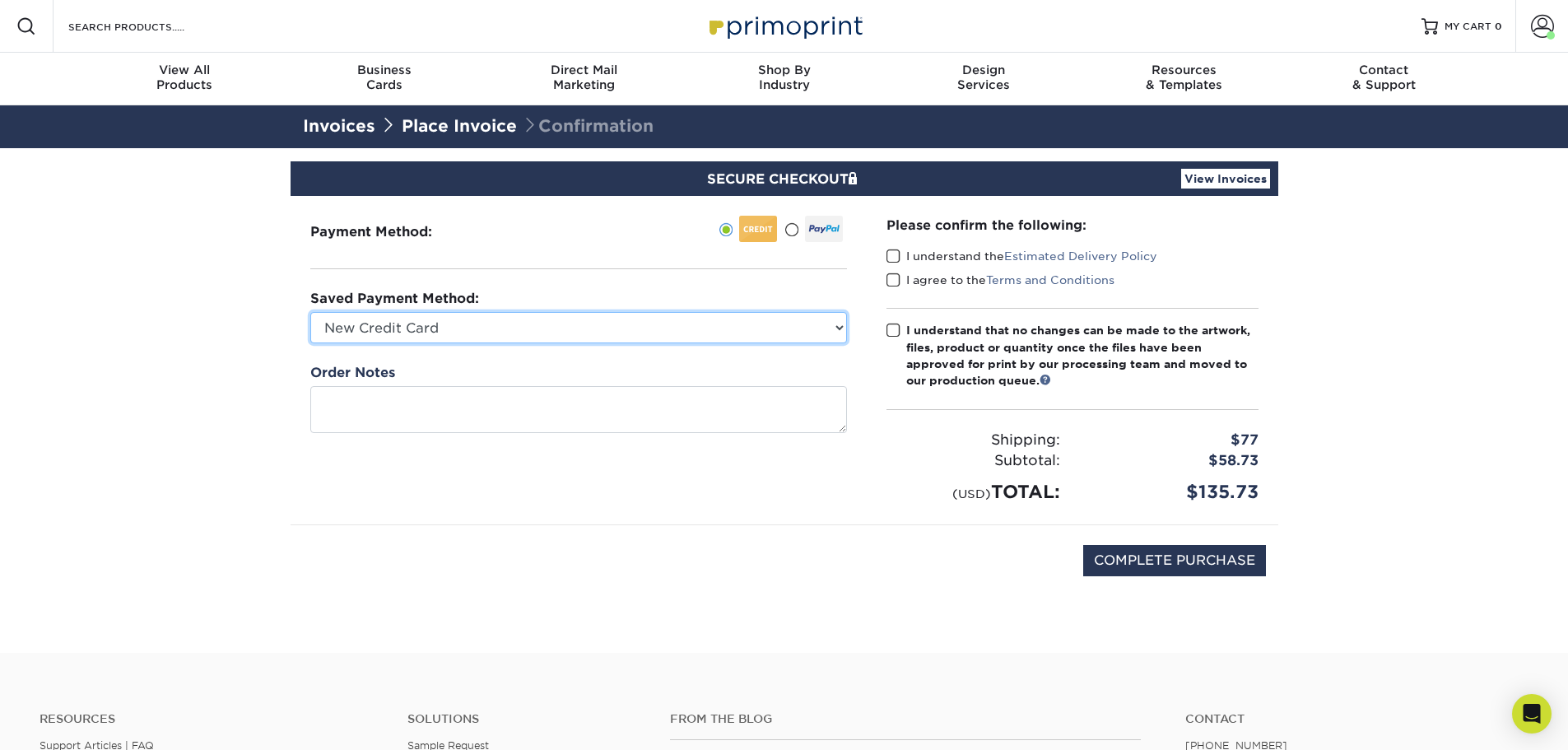
click at [310, 312] on select "[PERSON_NAME] CC - XXXX3407 [PERSON_NAME] CC - BKS & BRP Purchases - XXXX1914 […" at bounding box center [578, 327] width 537 height 31
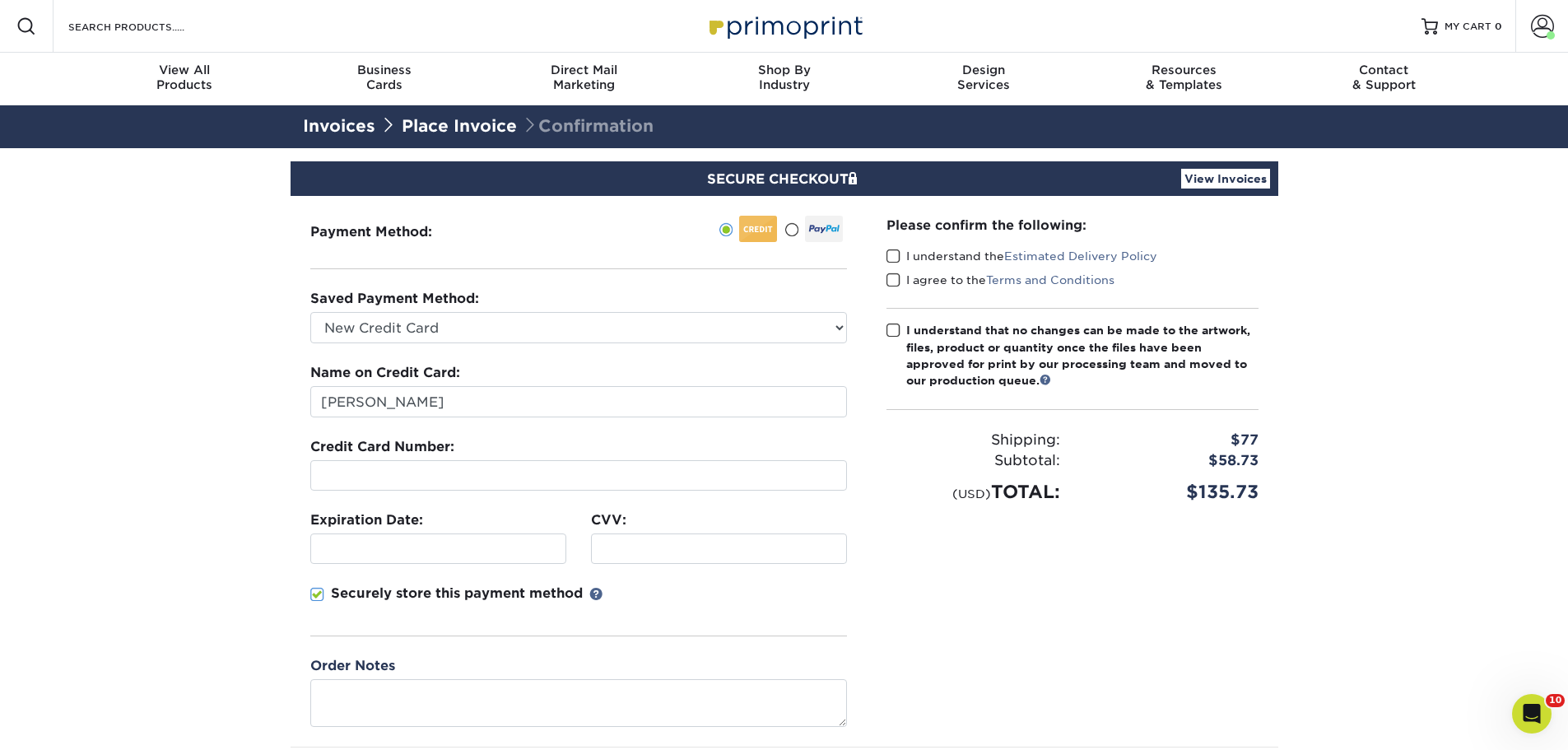
type input "01/2029"
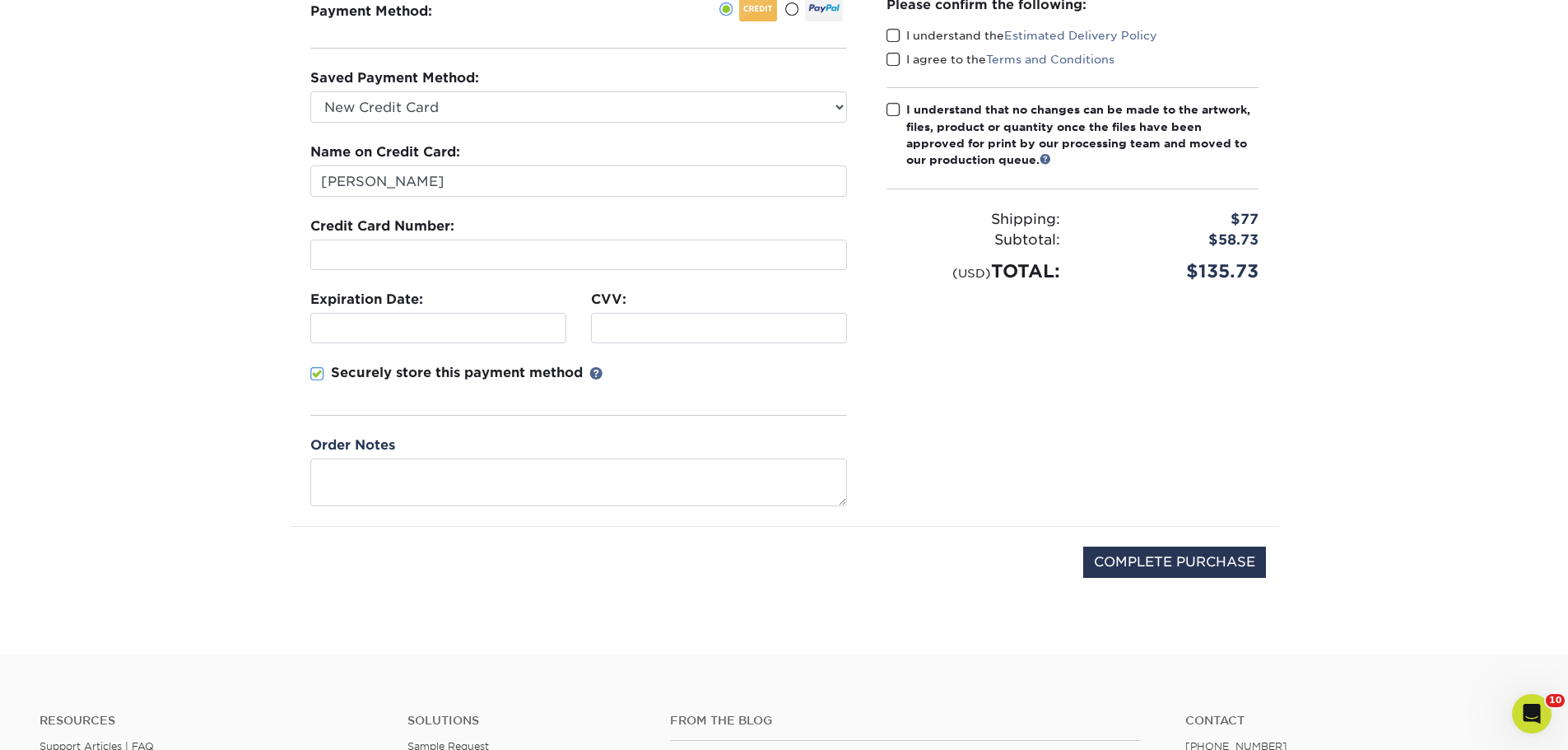
scroll to position [247, 0]
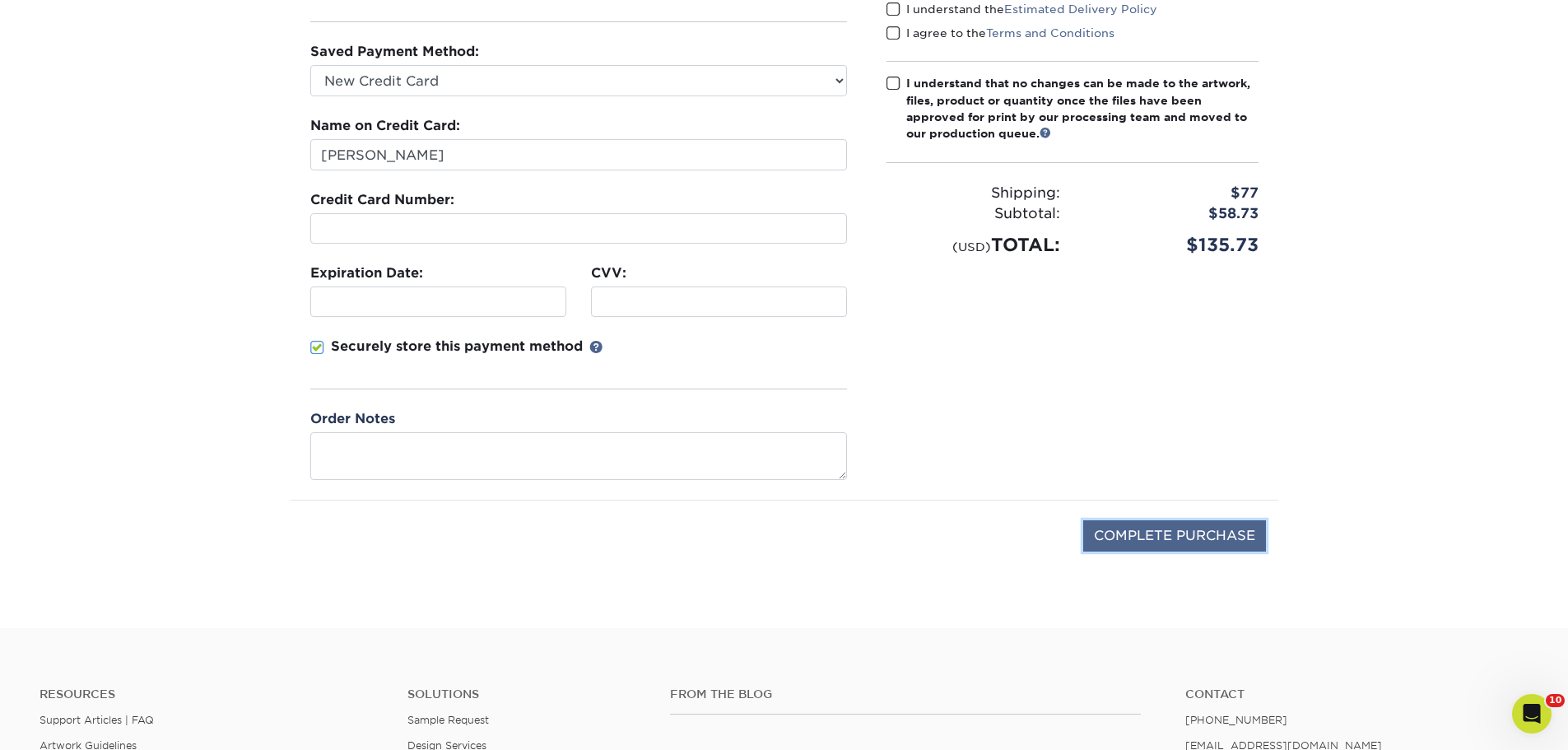
click at [1114, 539] on input "COMPLETE PURCHASE" at bounding box center [1175, 535] width 183 height 31
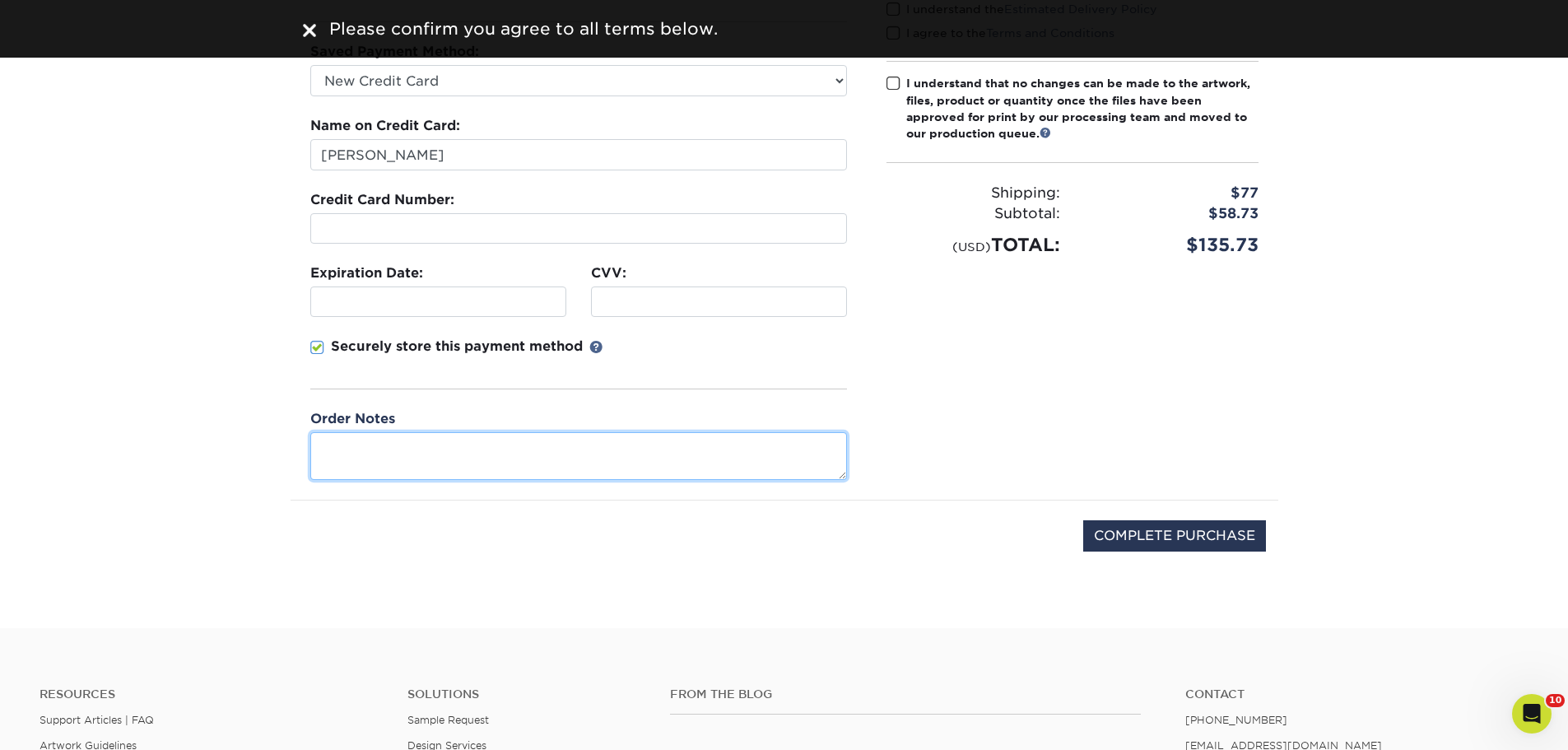
click at [592, 440] on textarea at bounding box center [578, 456] width 537 height 47
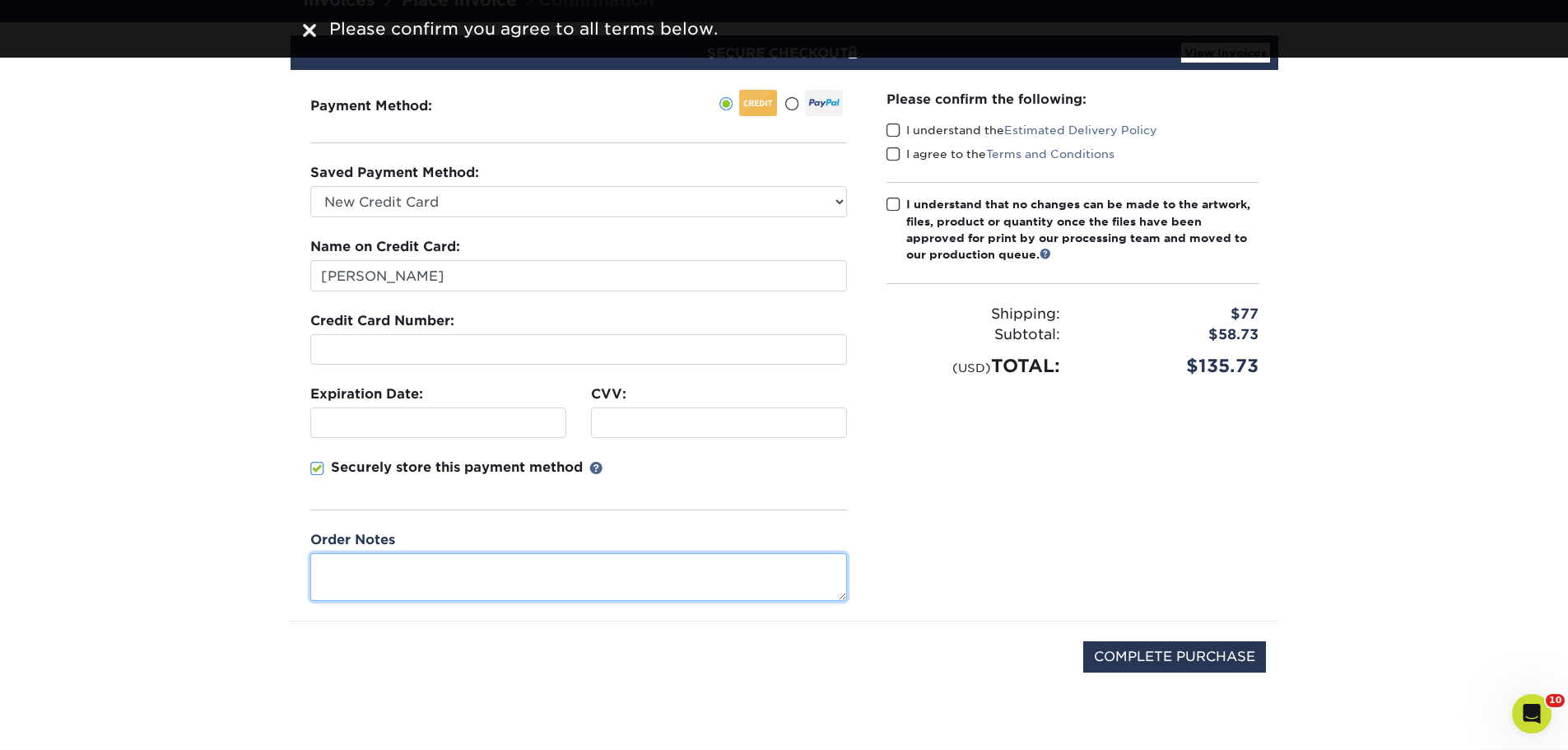
scroll to position [82, 0]
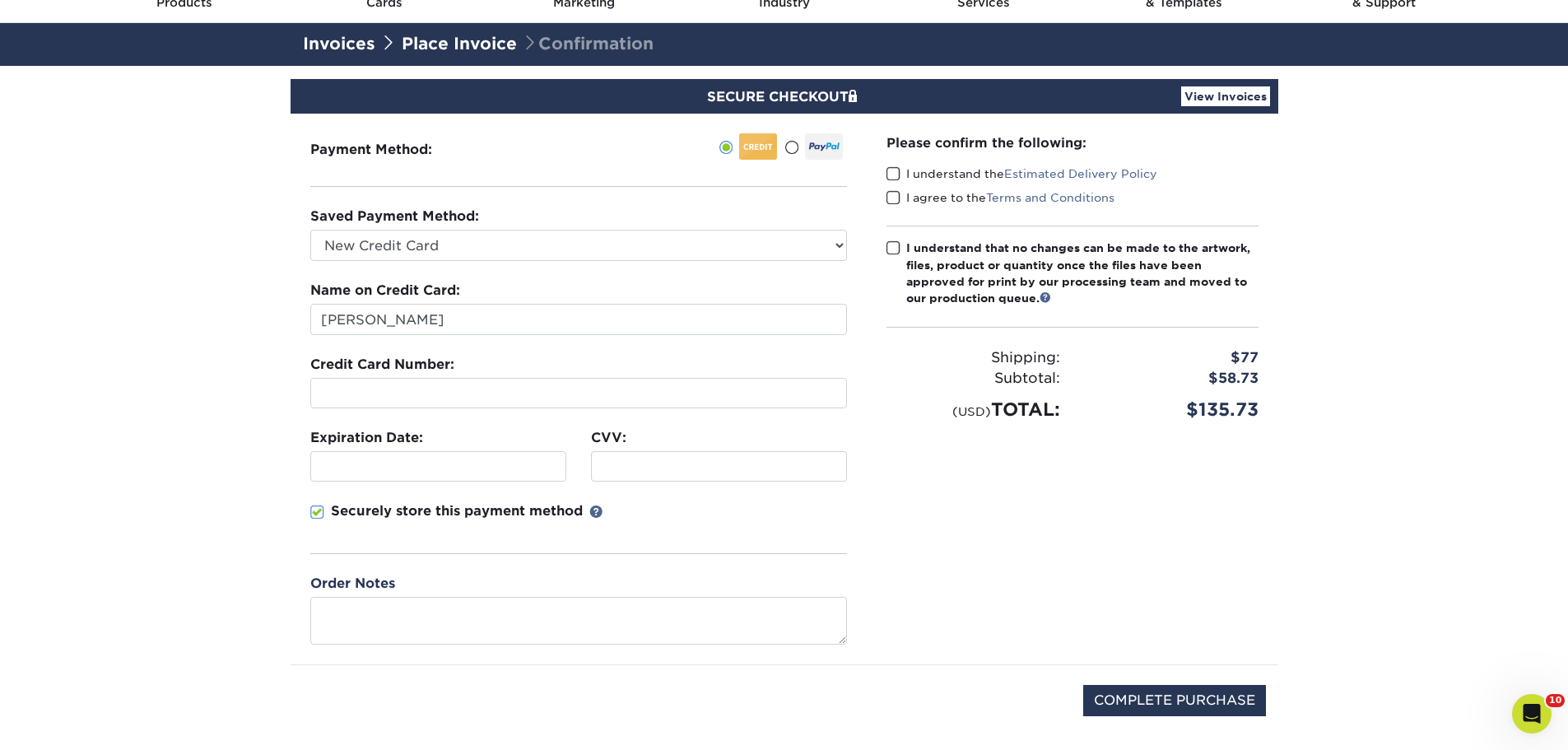
click at [626, 451] on div at bounding box center [718, 466] width 256 height 30
click at [369, 458] on div "01/2029" at bounding box center [438, 466] width 256 height 30
click at [1129, 695] on input "COMPLETE PURCHASE" at bounding box center [1175, 700] width 183 height 31
click at [893, 175] on span at bounding box center [893, 174] width 14 height 16
click at [0, 0] on input "I understand the Estimated Delivery Policy" at bounding box center [0, 0] width 0 height 0
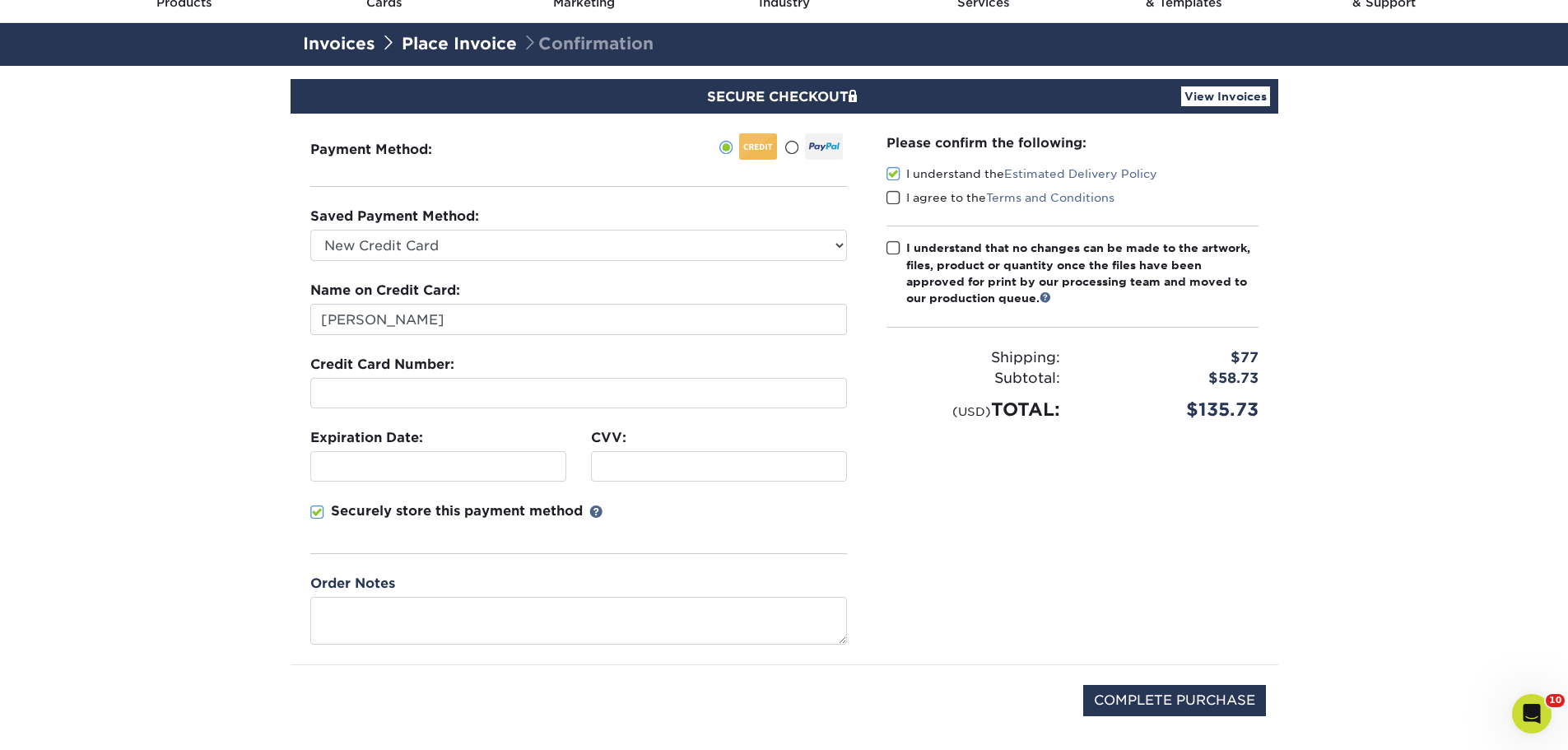
click at [893, 202] on span at bounding box center [893, 198] width 14 height 16
click at [0, 0] on input "I agree to the Terms and Conditions" at bounding box center [0, 0] width 0 height 0
click at [892, 250] on span at bounding box center [893, 248] width 14 height 16
click at [0, 0] on input "I understand that no changes can be made to the artwork, files, product or quan…" at bounding box center [0, 0] width 0 height 0
click at [1146, 707] on input "COMPLETE PURCHASE" at bounding box center [1175, 700] width 183 height 31
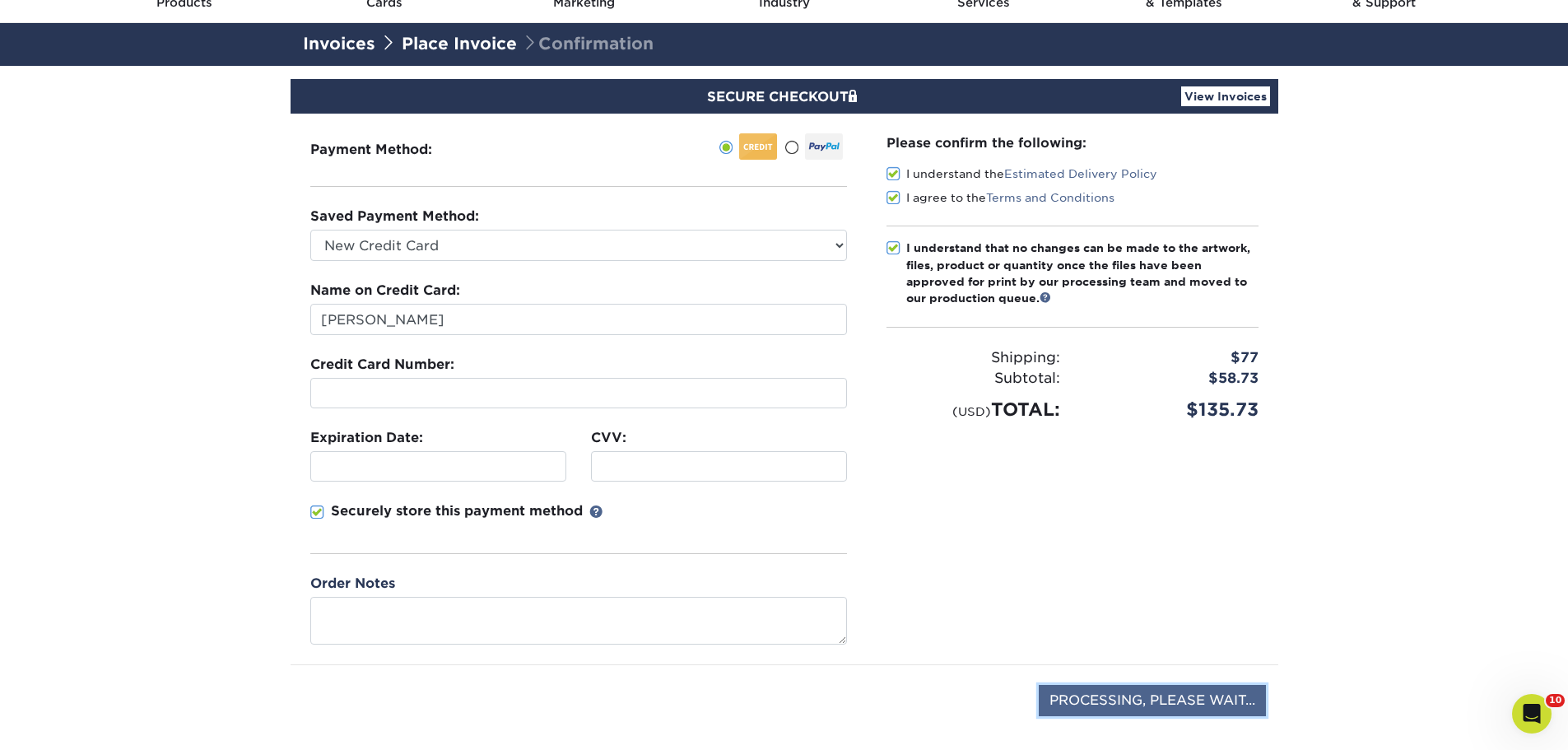
type input "COMPLETE PURCHASE"
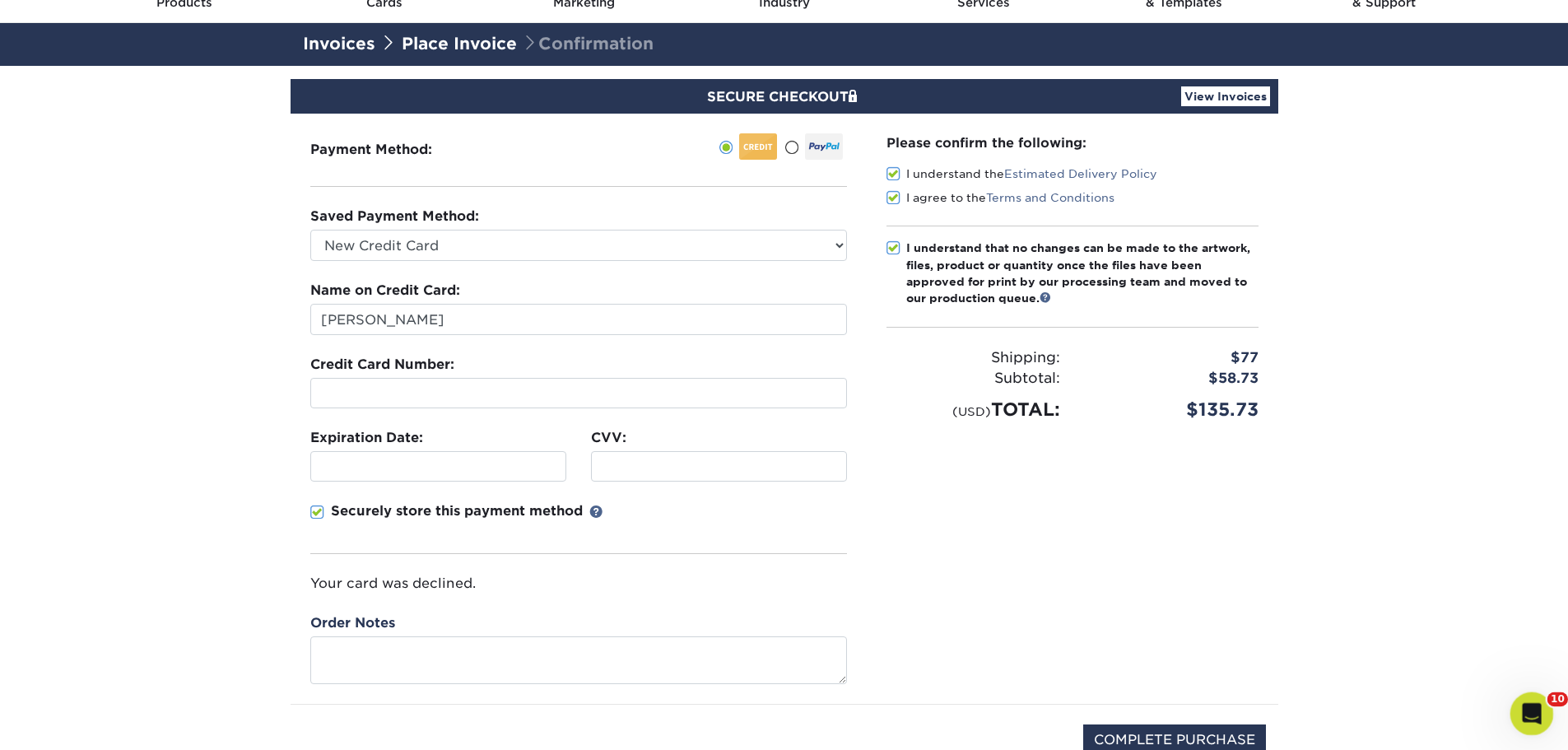
click at [1518, 702] on div "Open Intercom Messenger" at bounding box center [1529, 711] width 55 height 55
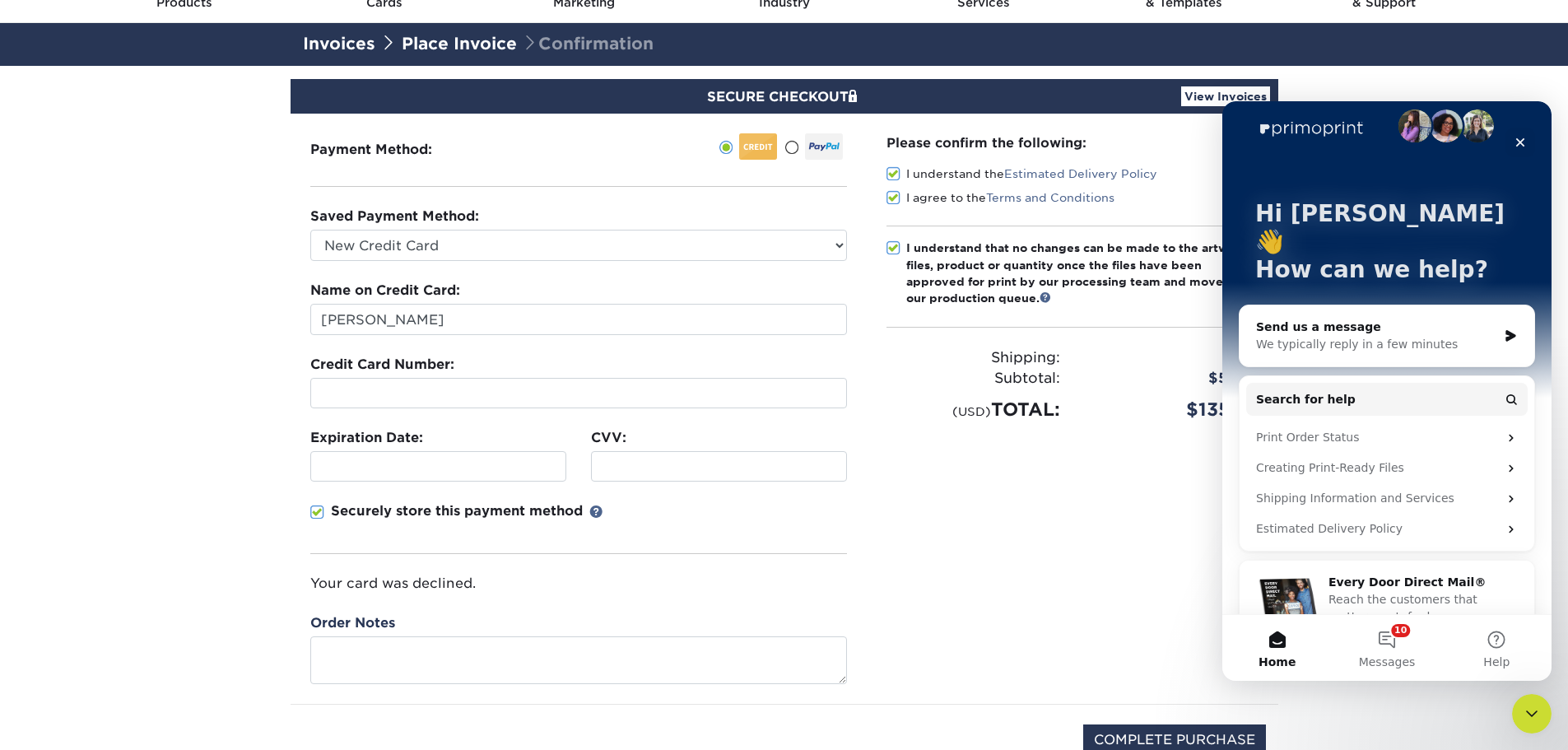
scroll to position [23, 0]
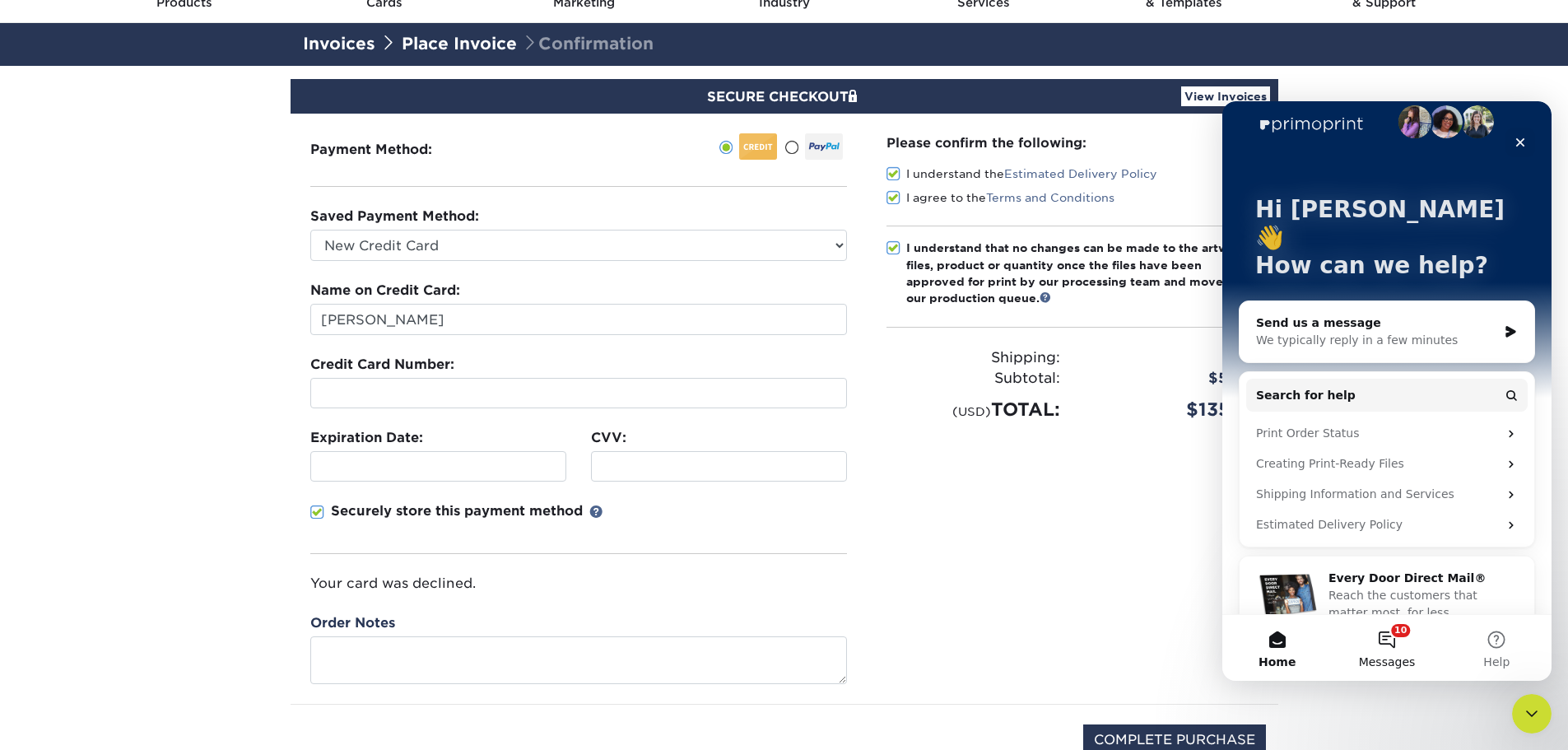
click at [1382, 633] on button "10 Messages" at bounding box center [1386, 648] width 109 height 66
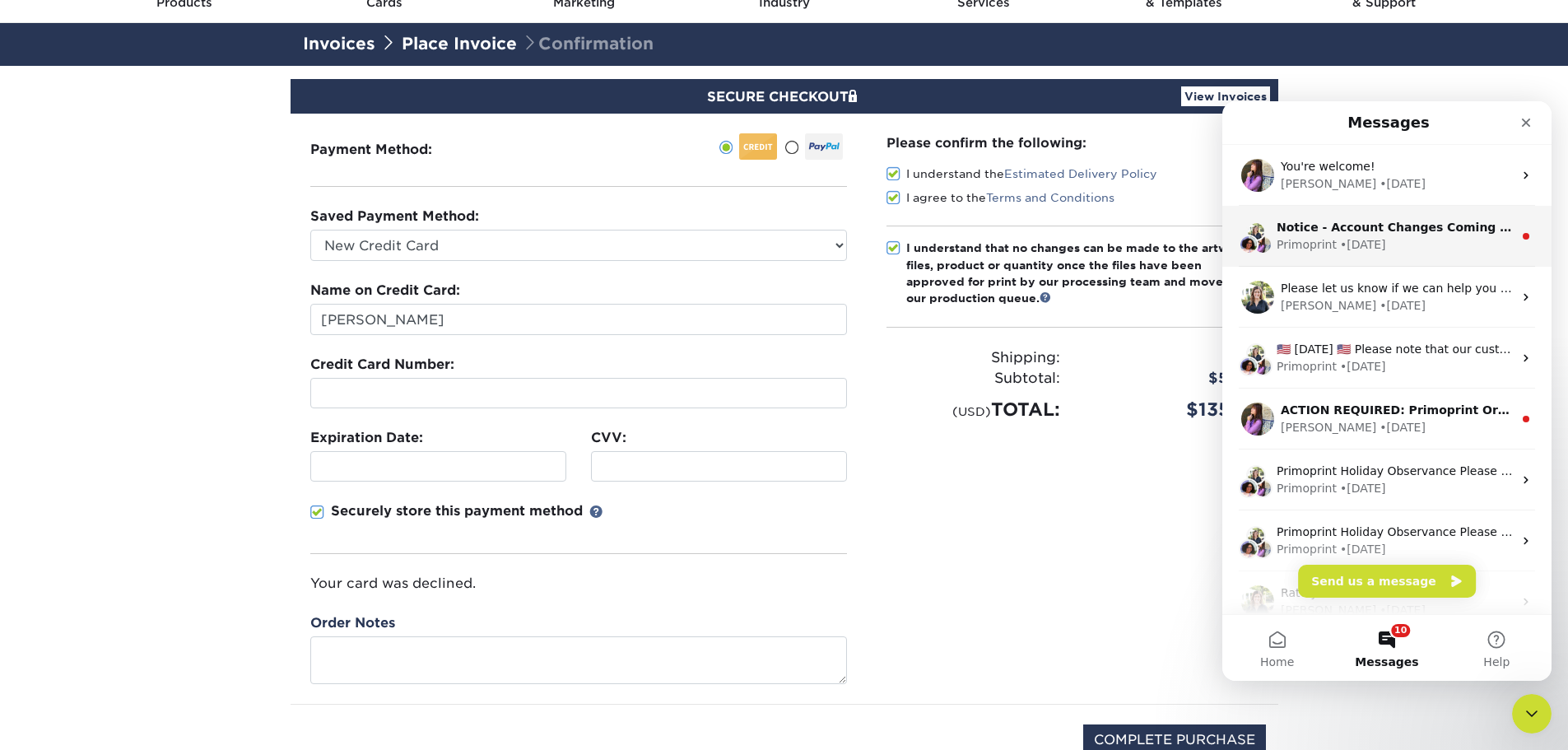
click at [1354, 238] on div "• [DATE]" at bounding box center [1362, 244] width 46 height 17
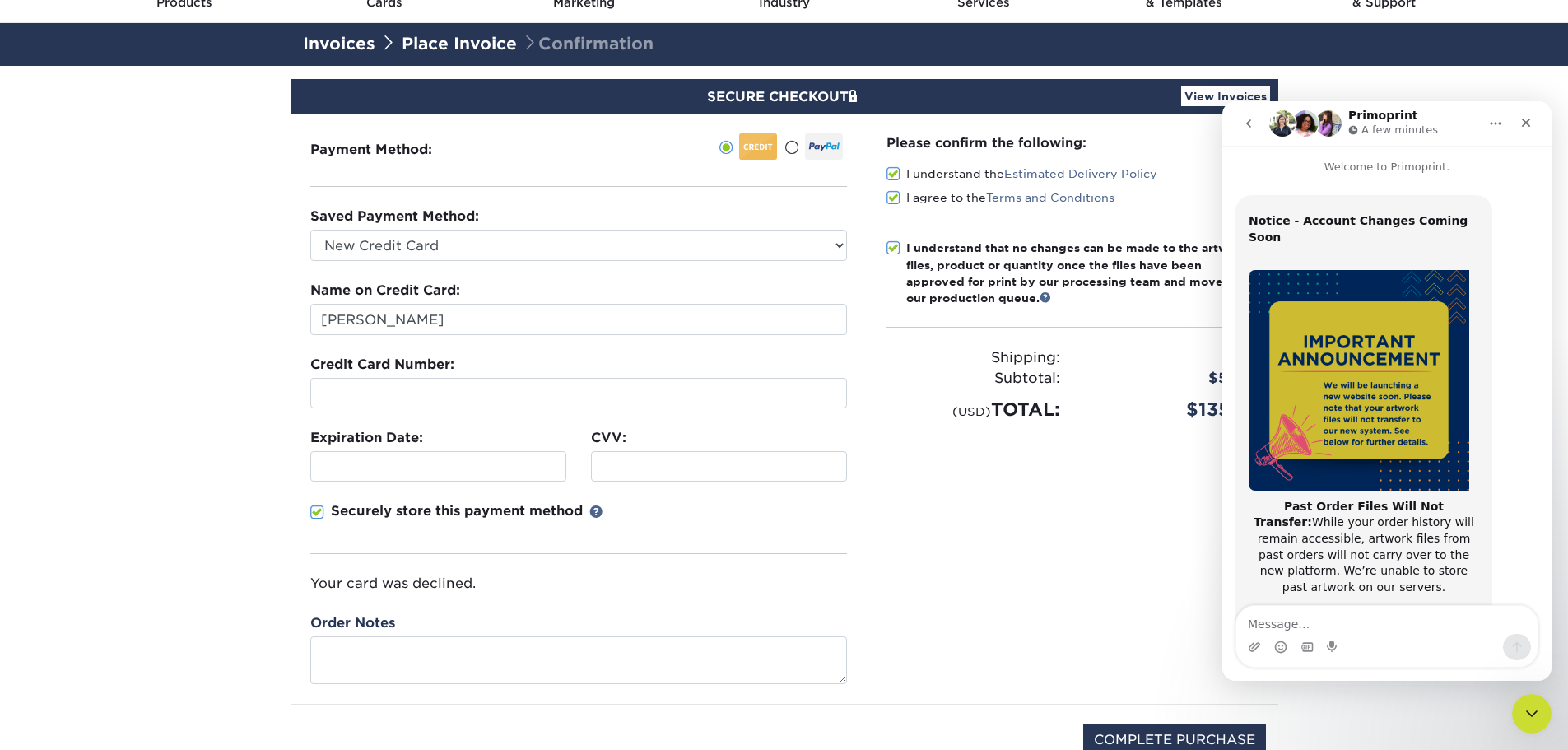
scroll to position [0, 0]
click at [1251, 129] on icon "go back" at bounding box center [1248, 124] width 13 height 13
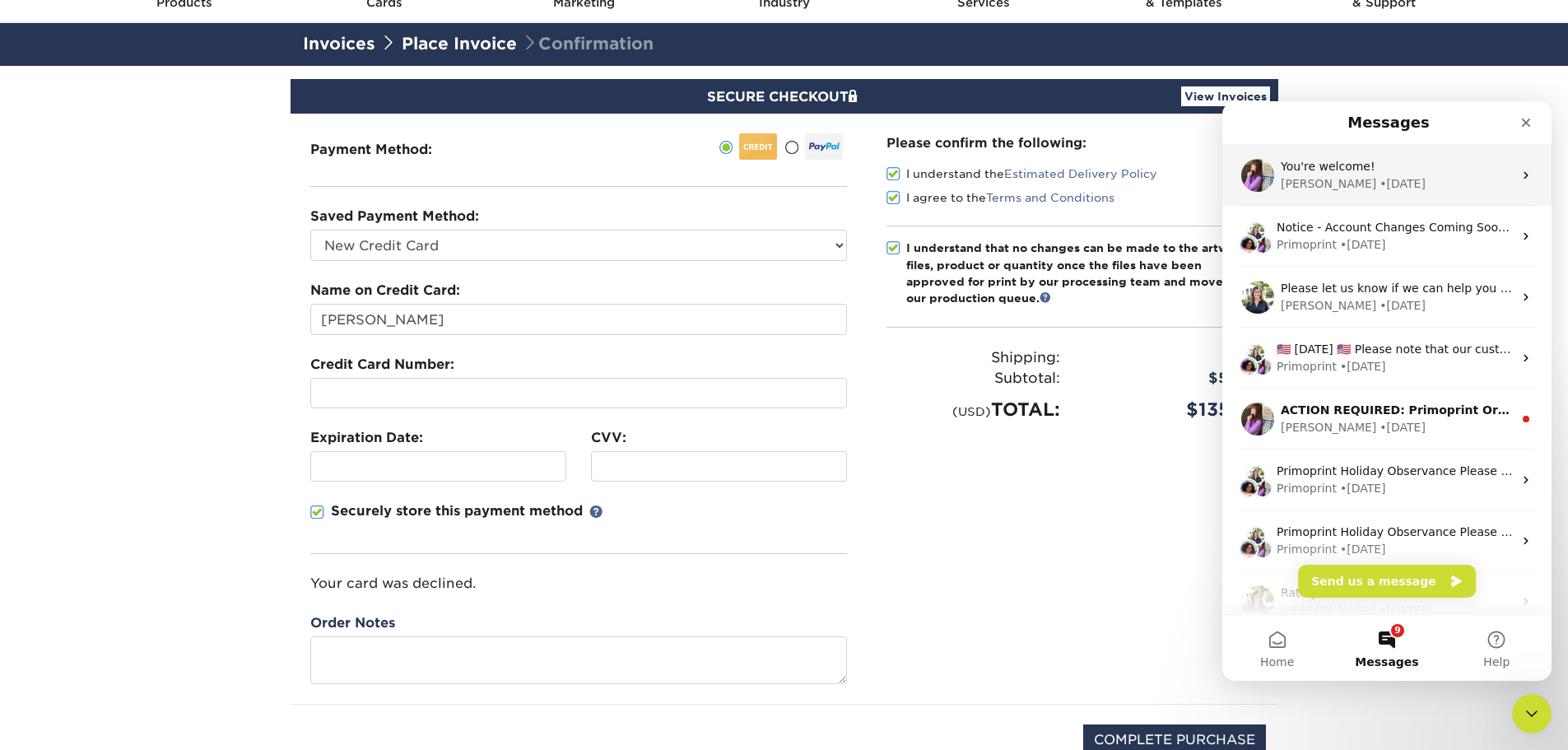
click at [1329, 172] on span "You're welcome!" at bounding box center [1327, 166] width 94 height 13
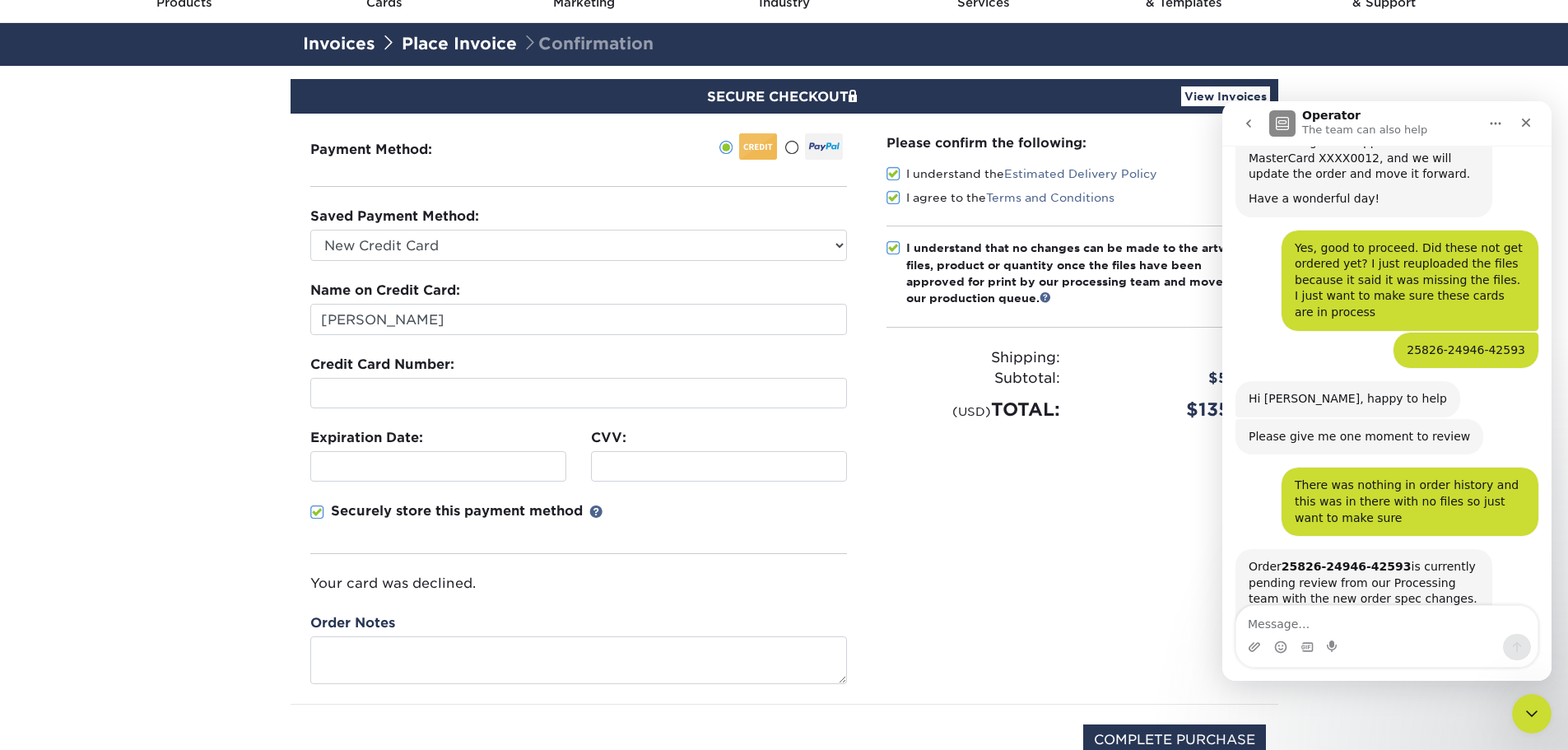
scroll to position [2659, 0]
